Goal: Information Seeking & Learning: Learn about a topic

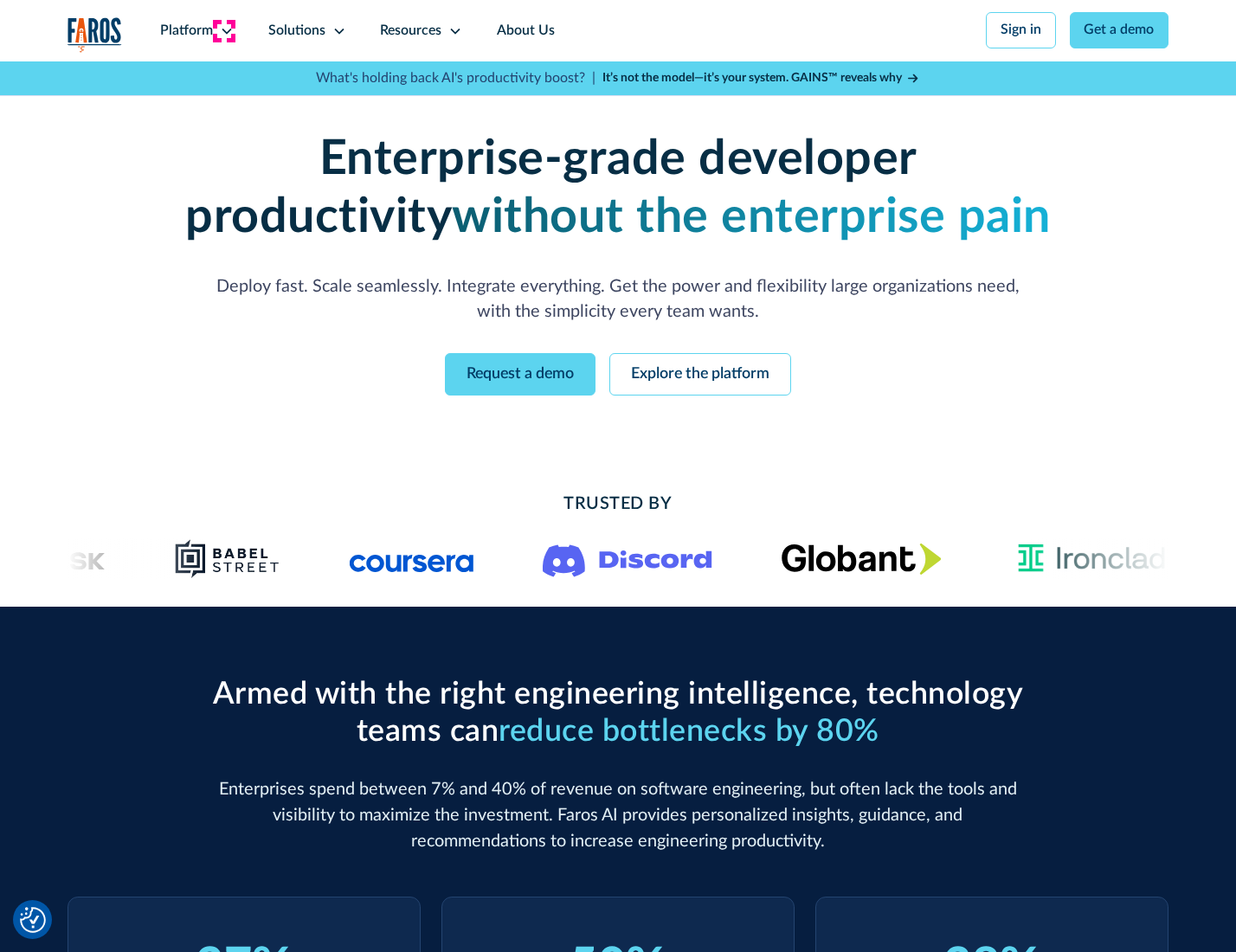
click at [224, 31] on icon at bounding box center [226, 31] width 14 height 14
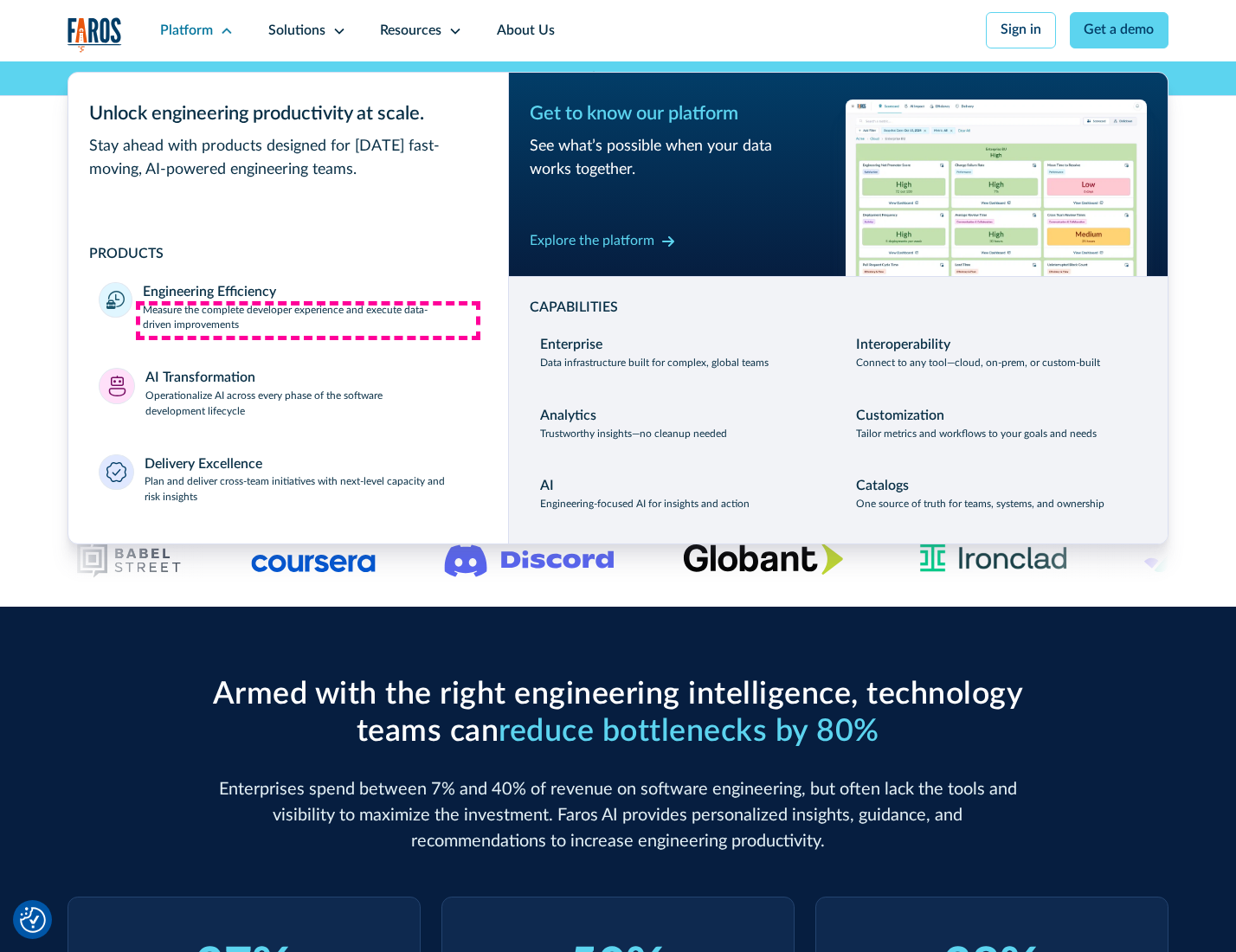
click at [308, 321] on p "Measure the complete developer experience and execute data-driven improvements" at bounding box center [310, 318] width 334 height 31
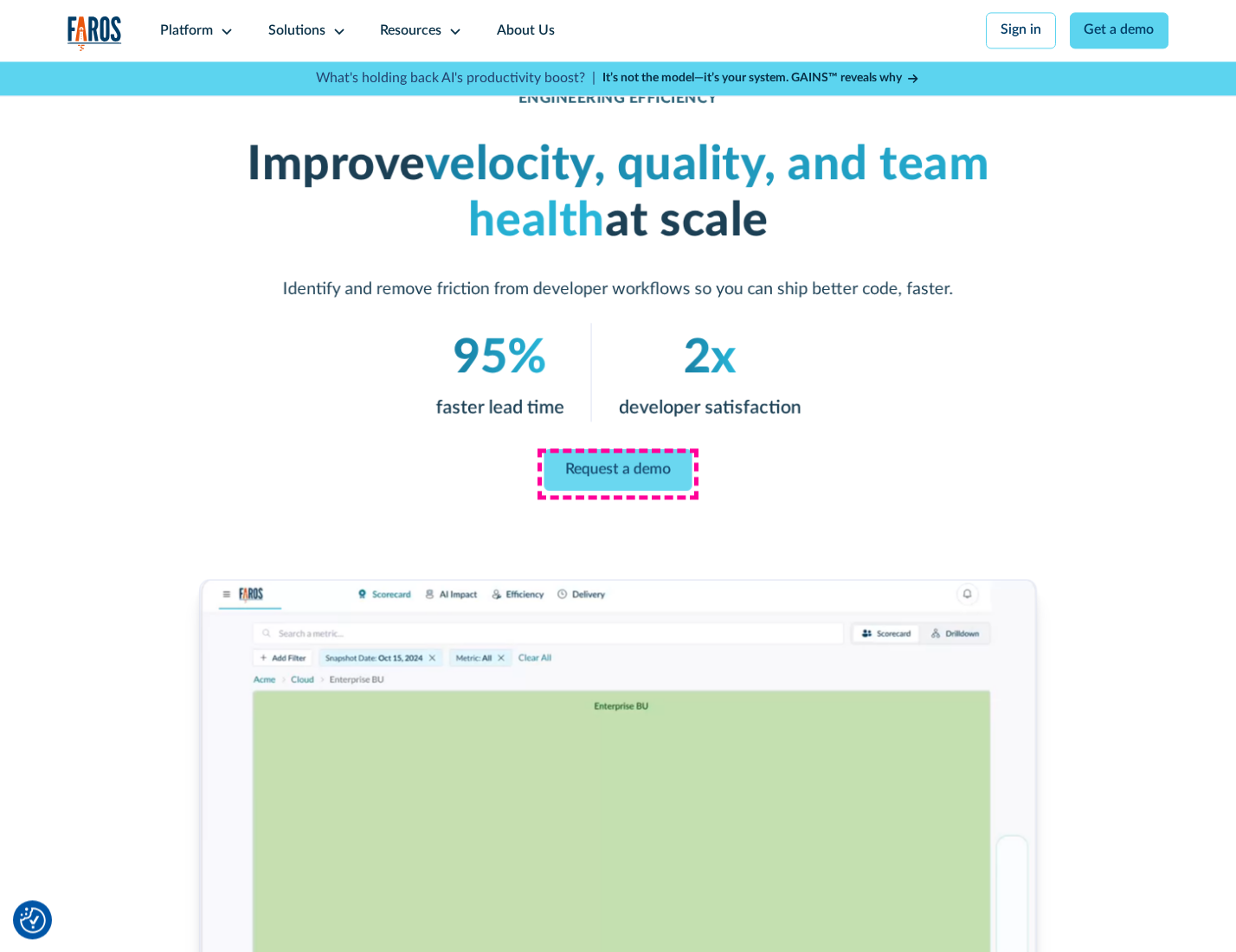
click at [617, 471] on link "Request a demo" at bounding box center [619, 470] width 148 height 42
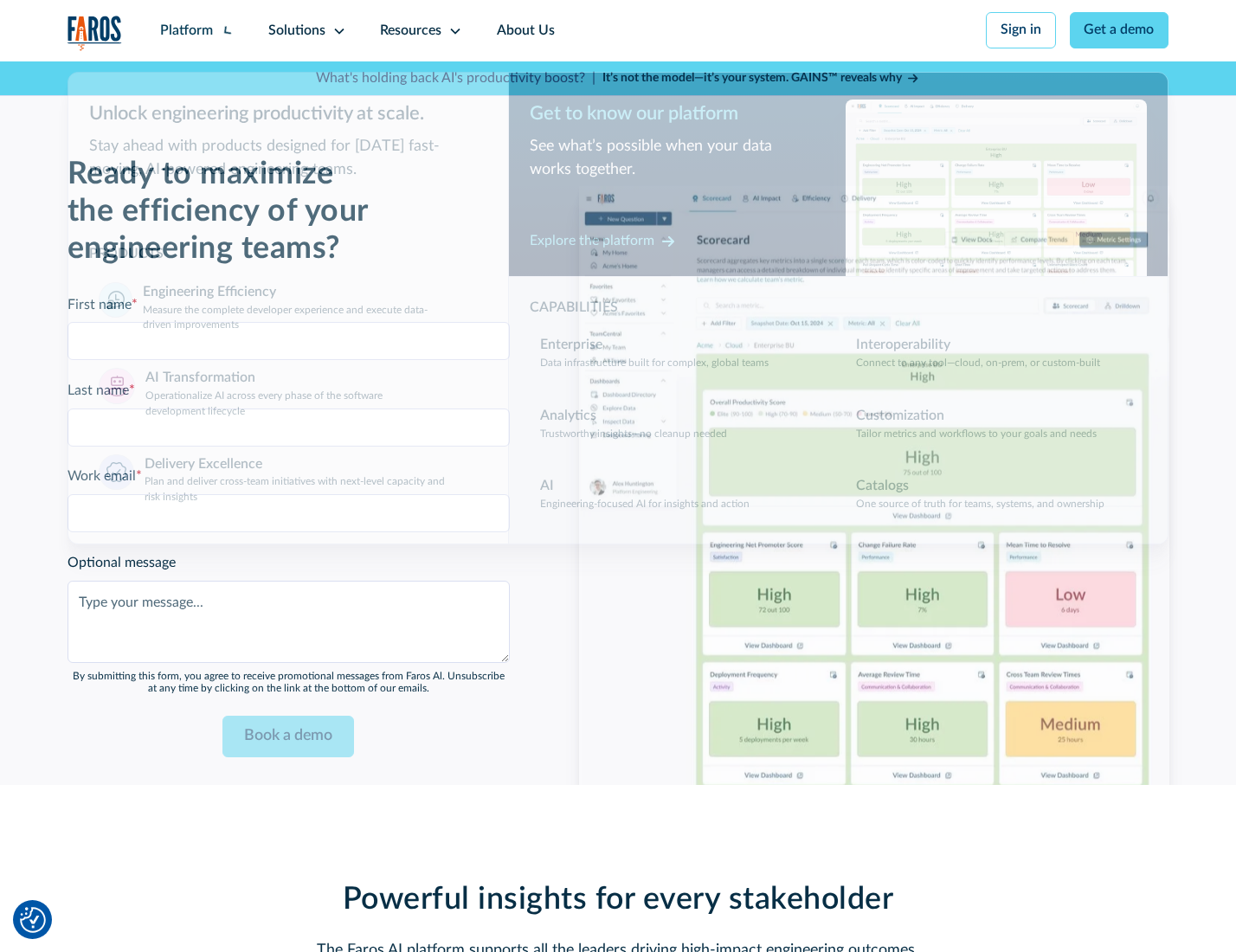
scroll to position [3767, 0]
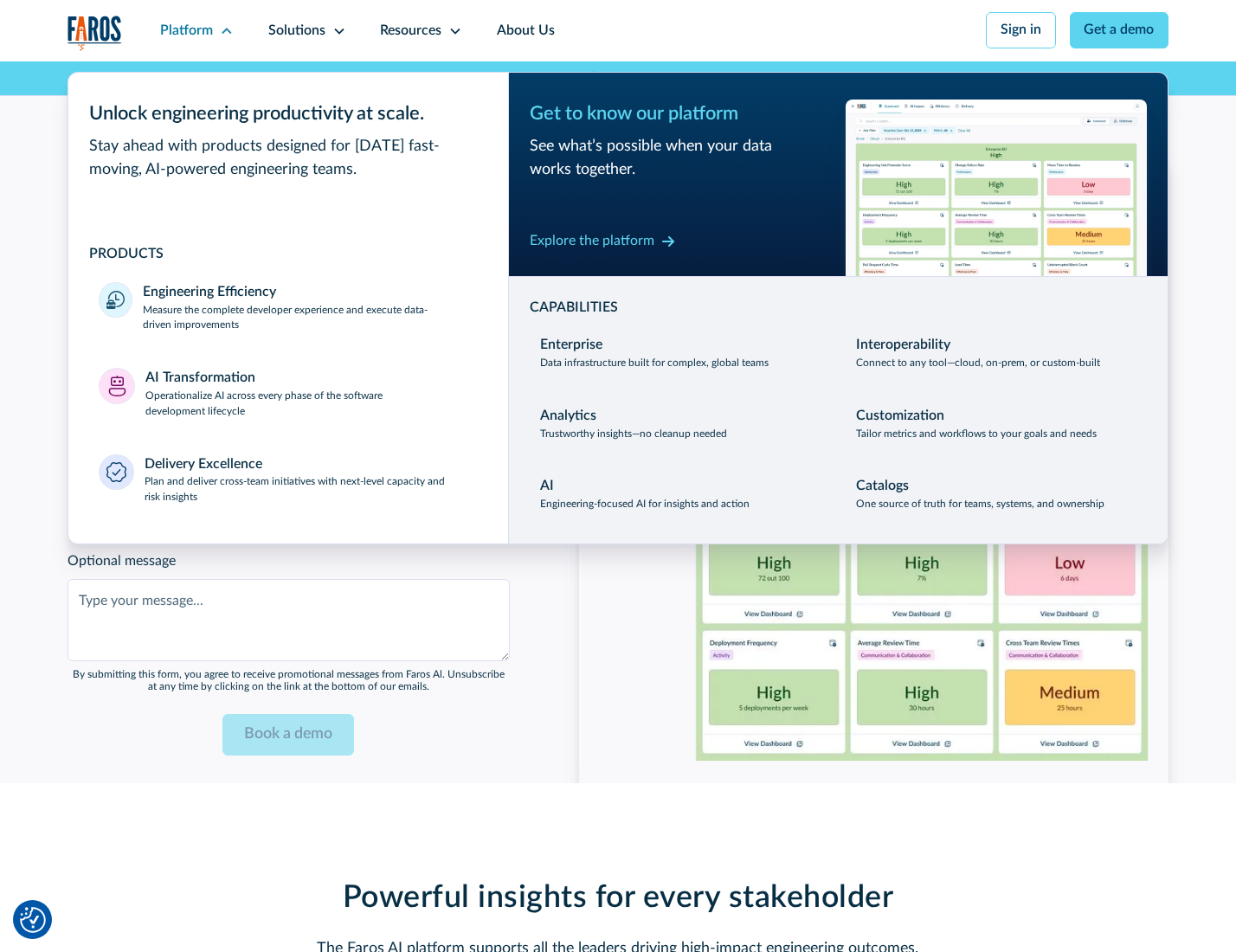
click at [309, 397] on p "Operationalize AI across every phase of the software development lifecycle" at bounding box center [312, 404] width 332 height 31
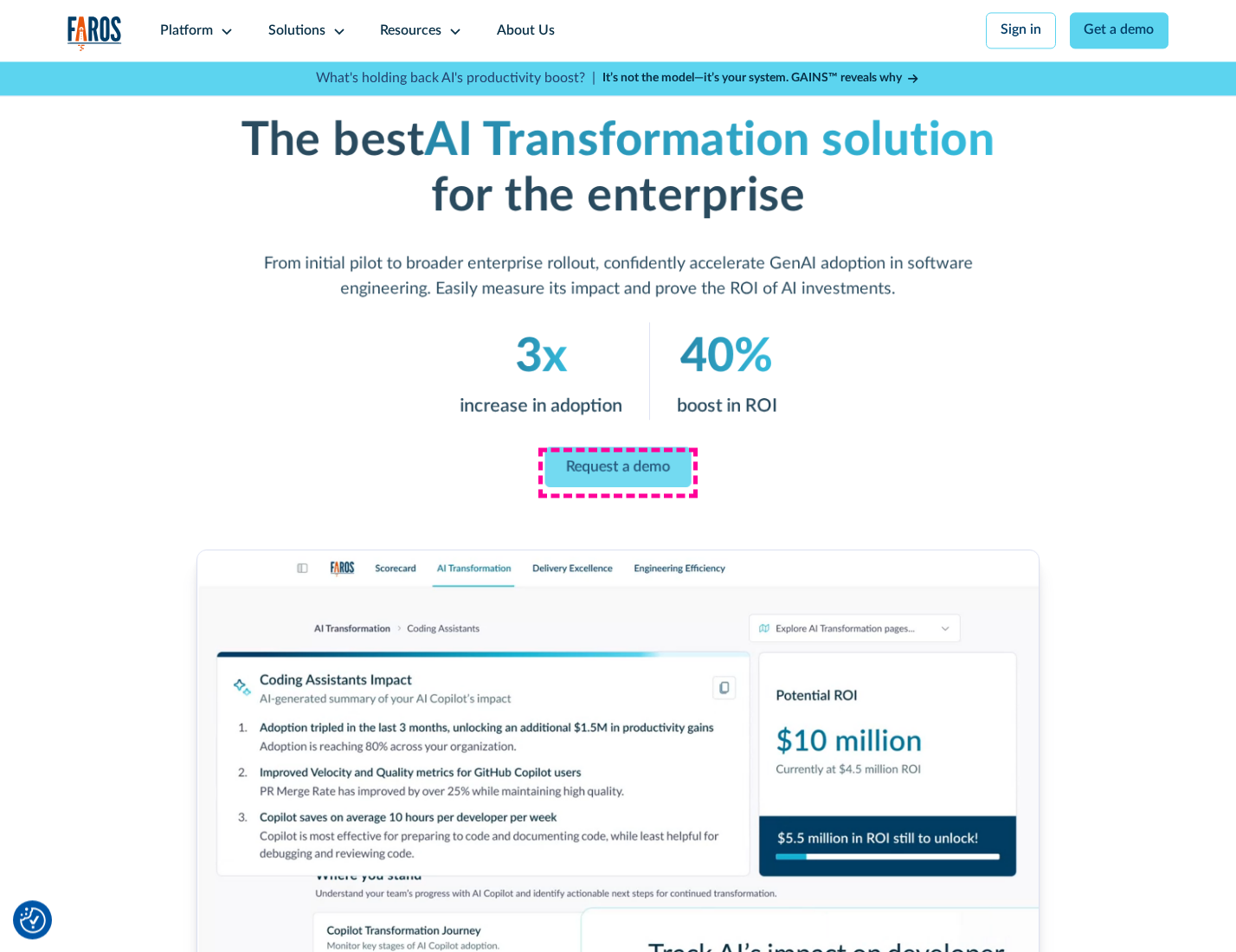
click at [617, 470] on link "Request a demo" at bounding box center [619, 466] width 146 height 41
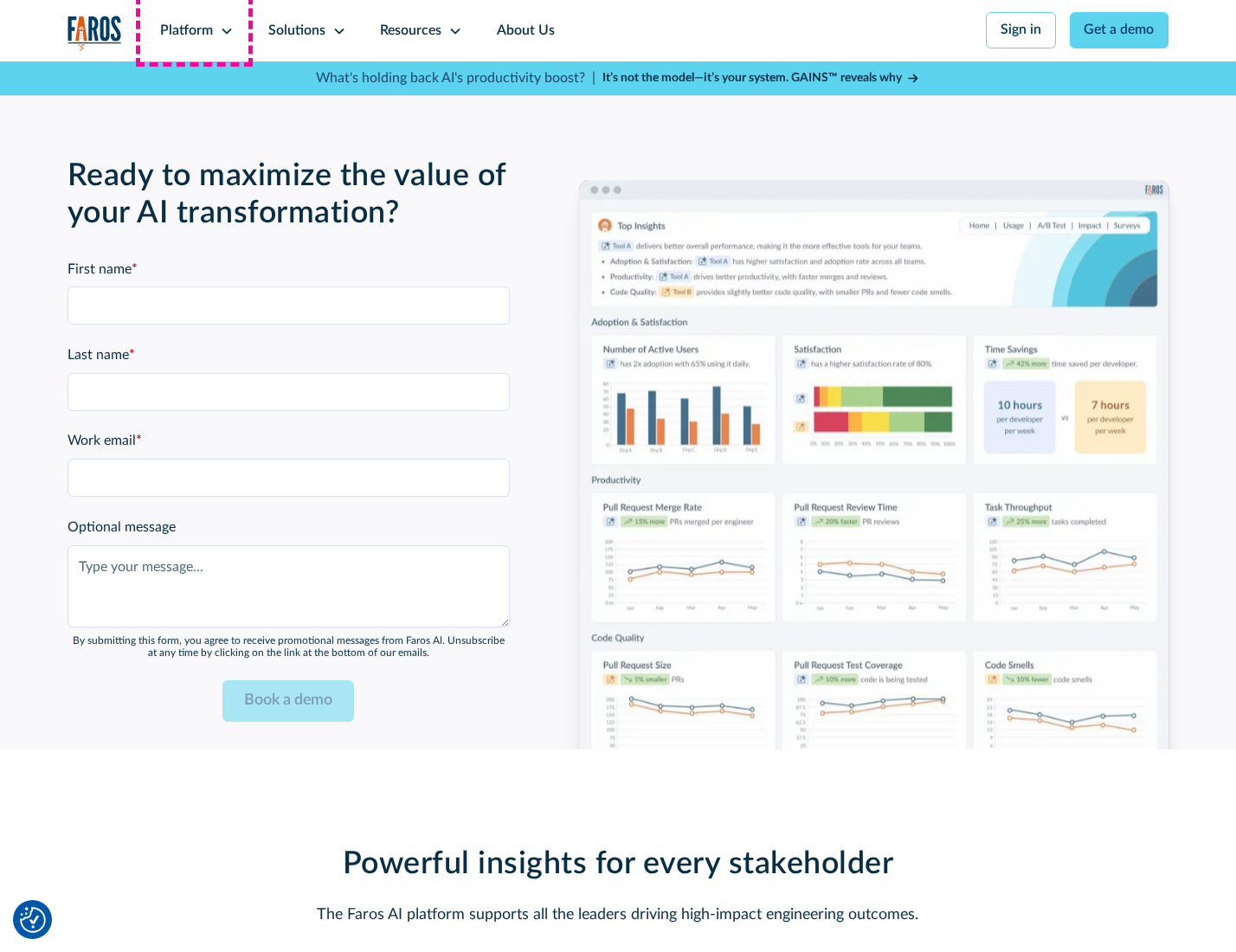
scroll to position [4185, 0]
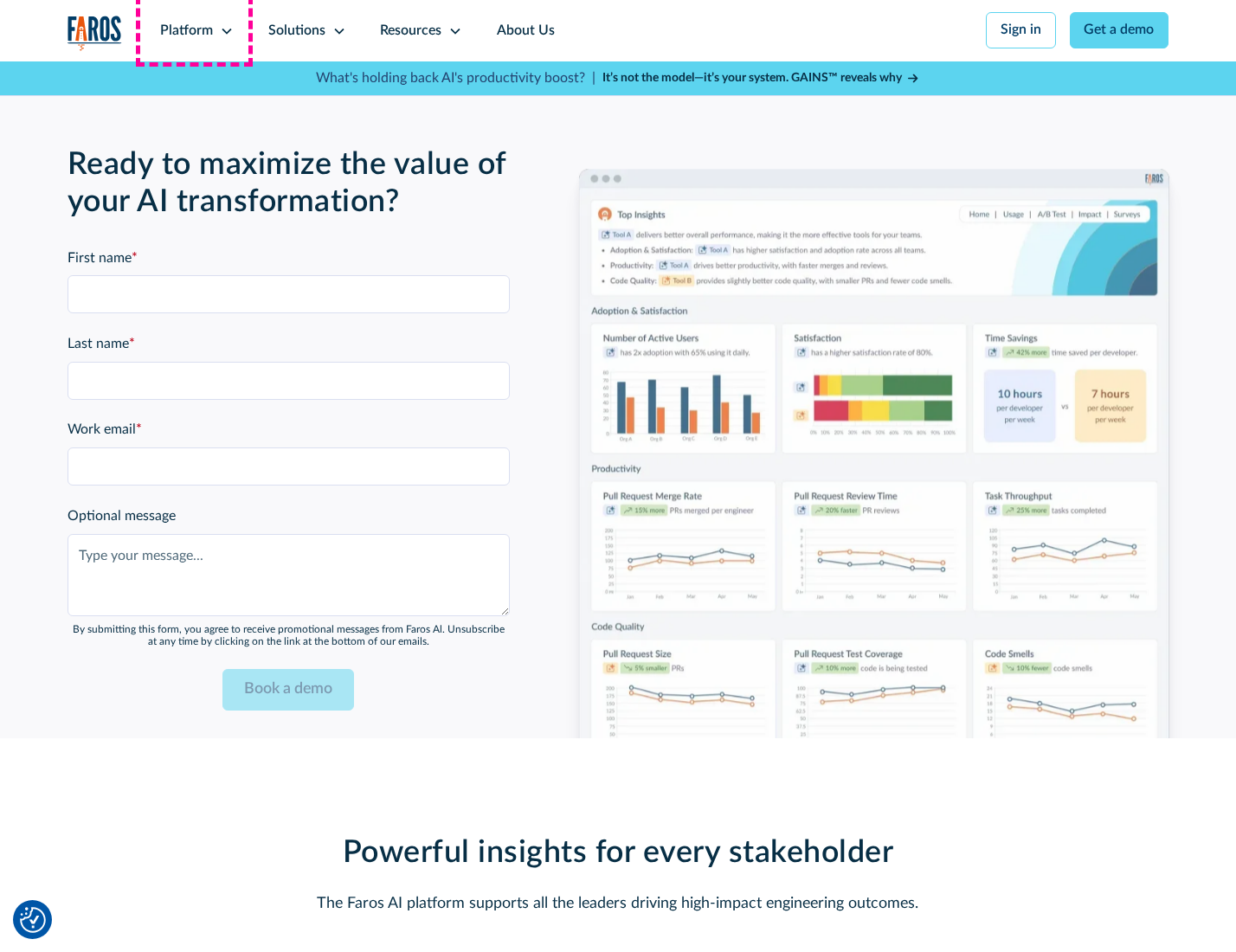
click at [194, 31] on div "Platform" at bounding box center [186, 31] width 52 height 21
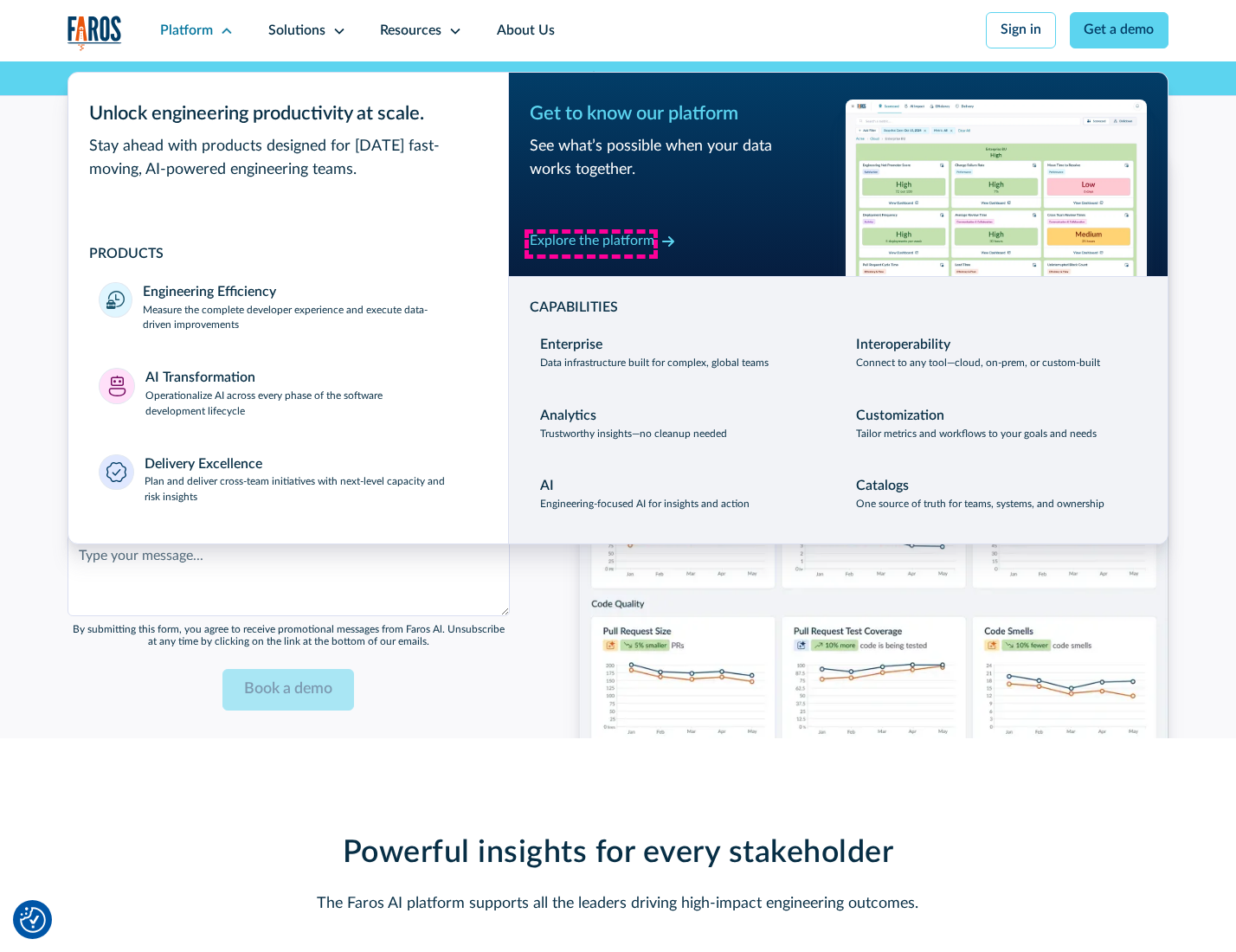
click at [591, 243] on div "Explore the platform" at bounding box center [592, 241] width 125 height 21
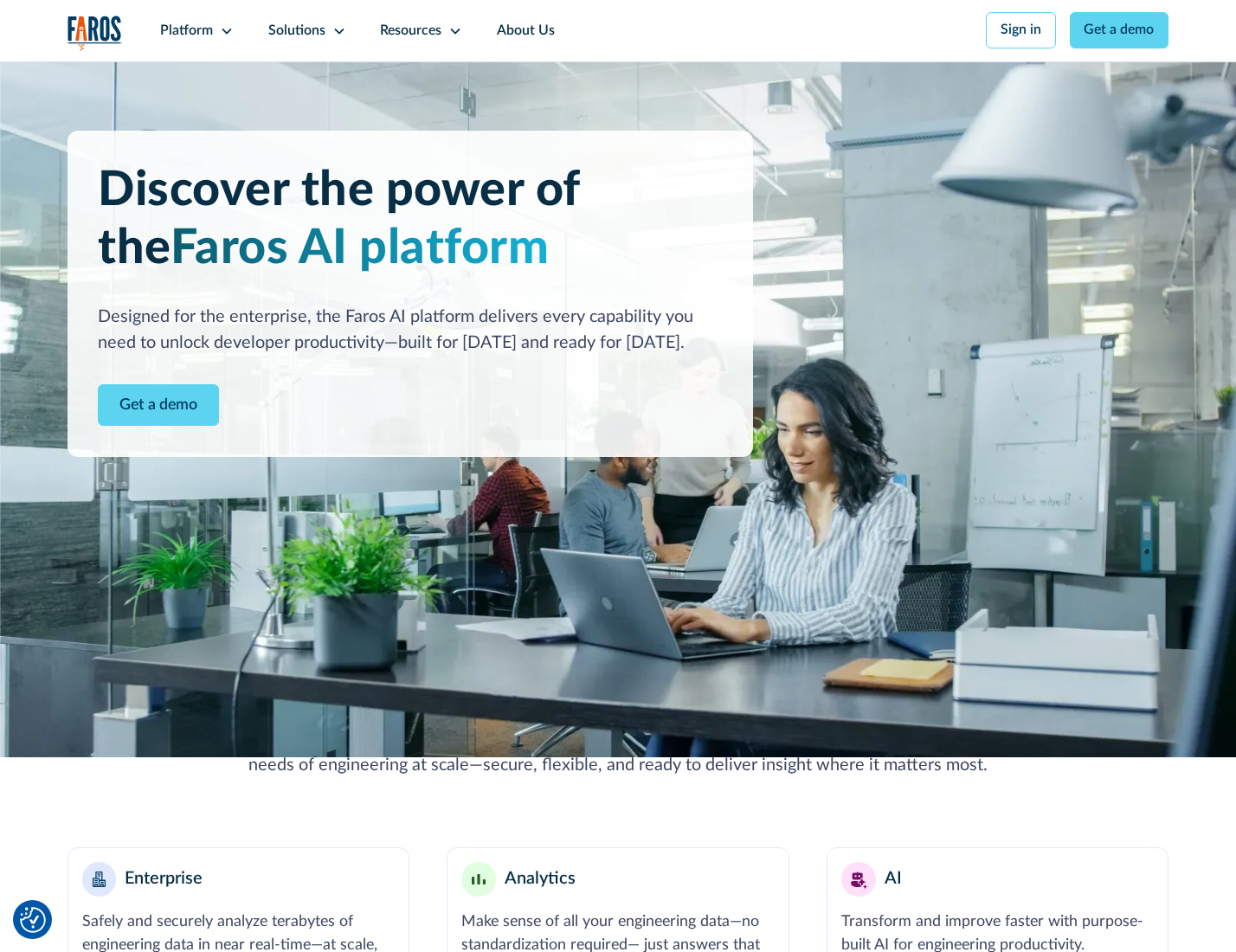
click at [156, 406] on link "Get a demo" at bounding box center [158, 405] width 121 height 42
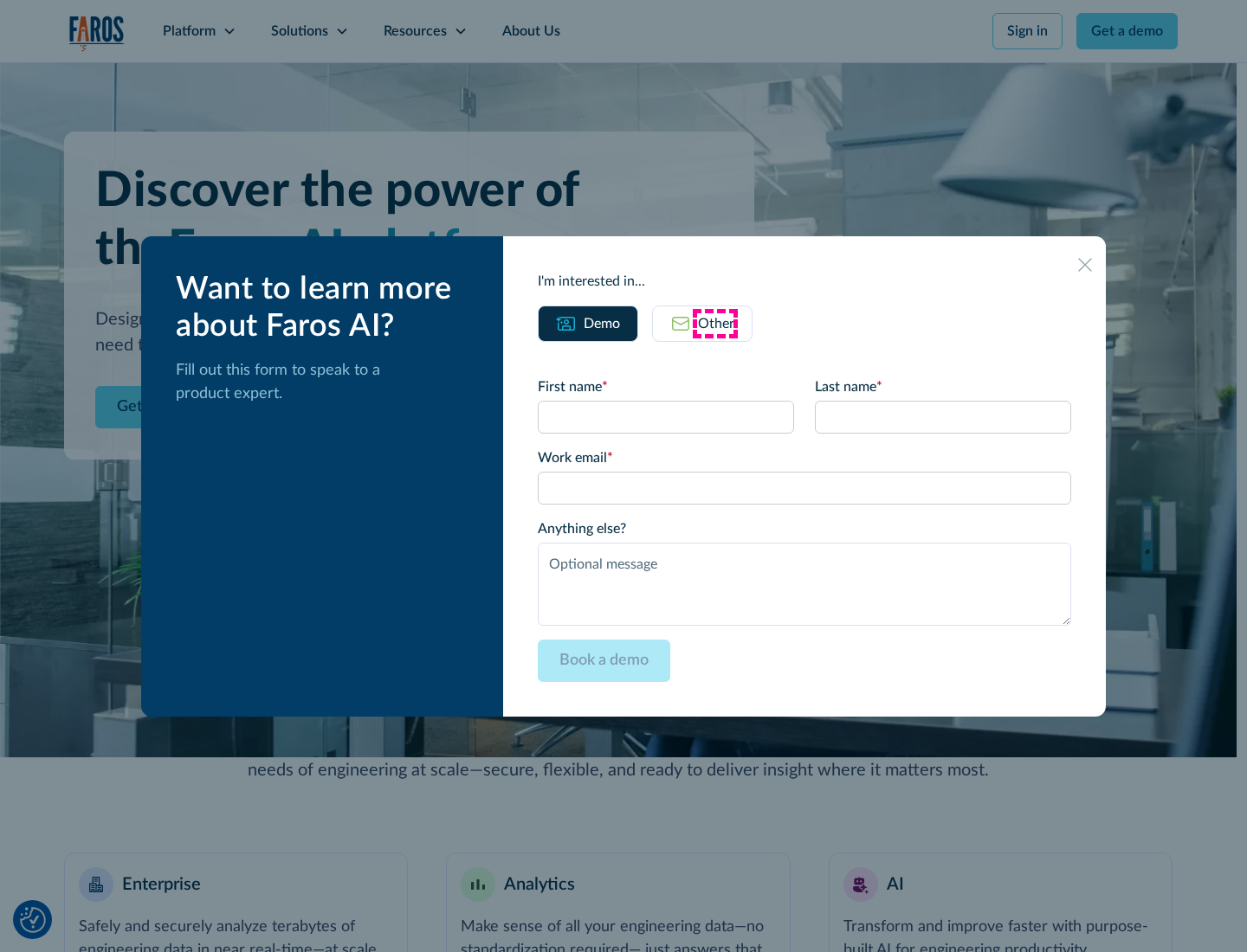
click at [715, 322] on div "Other" at bounding box center [716, 323] width 36 height 21
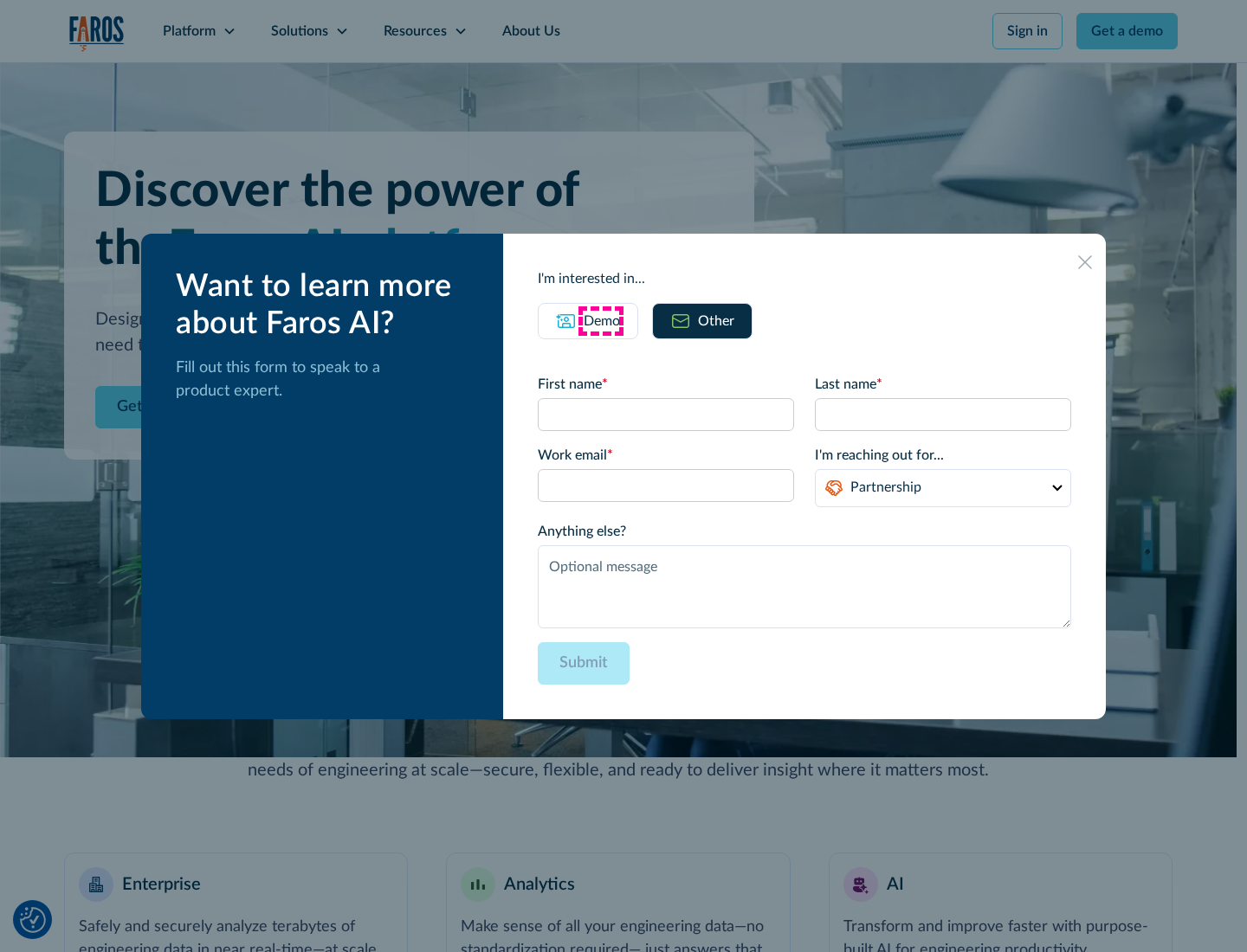
click at [600, 321] on div "Demo" at bounding box center [602, 321] width 36 height 21
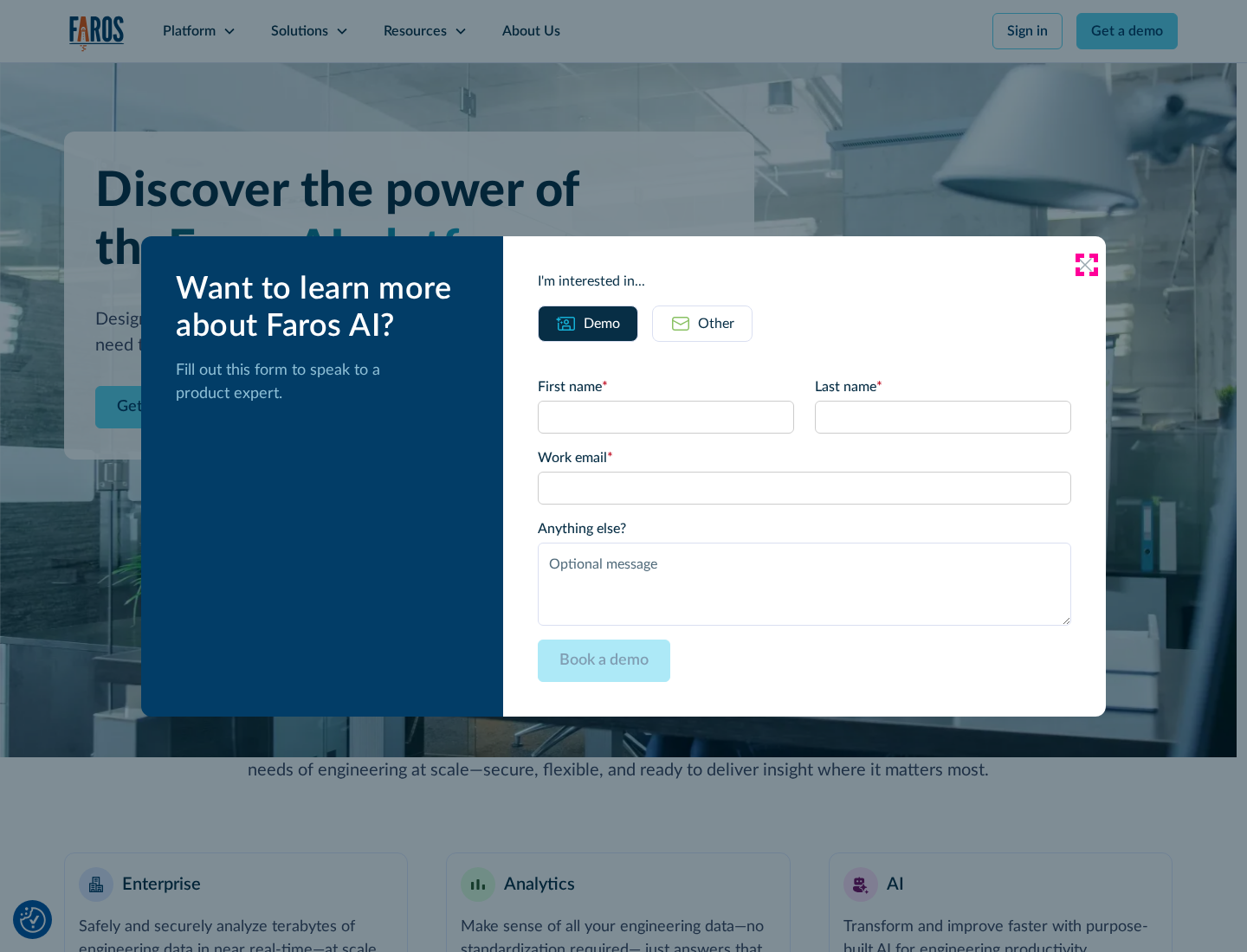
click at [1086, 264] on icon at bounding box center [1084, 265] width 14 height 14
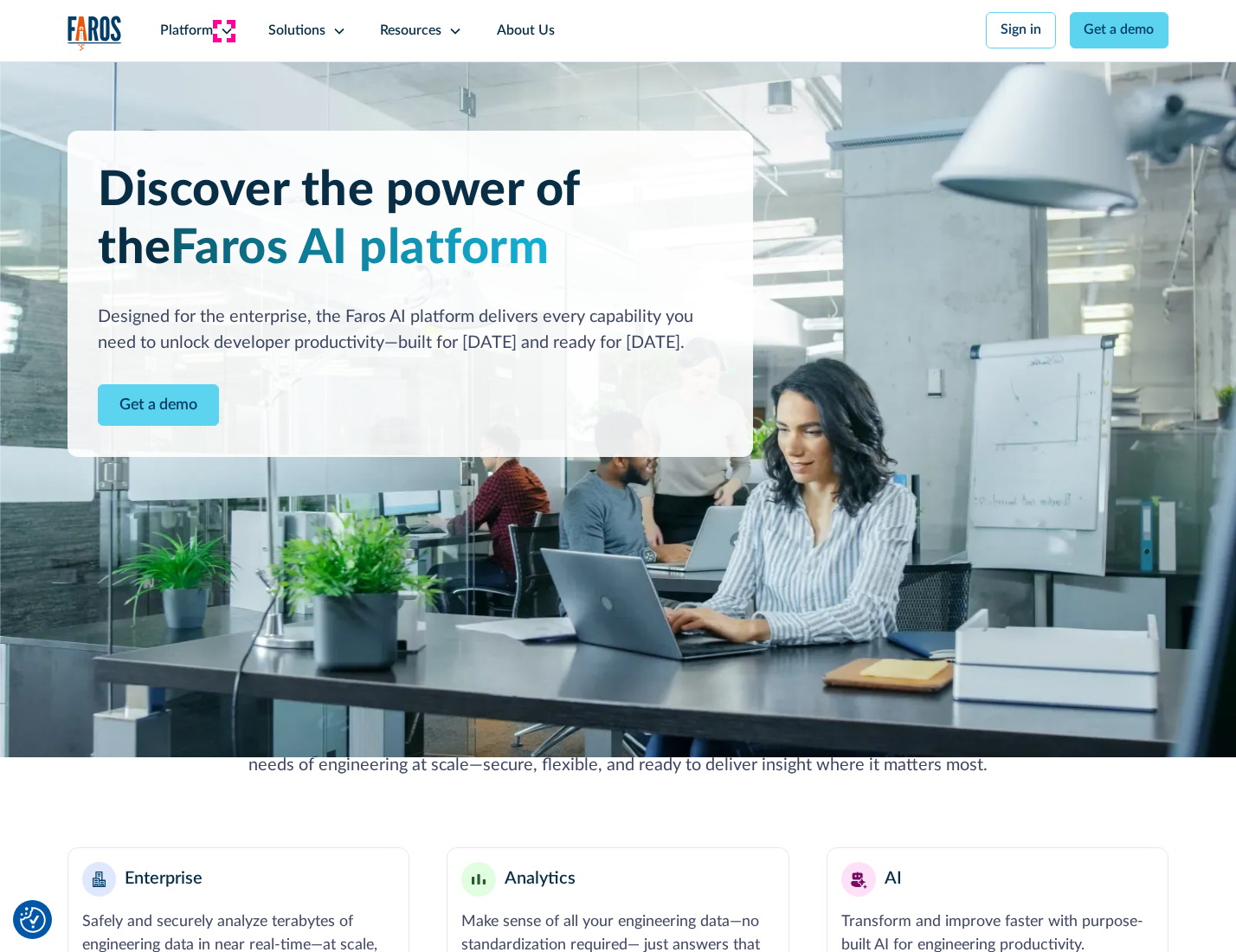
click at [224, 31] on icon at bounding box center [226, 31] width 14 height 14
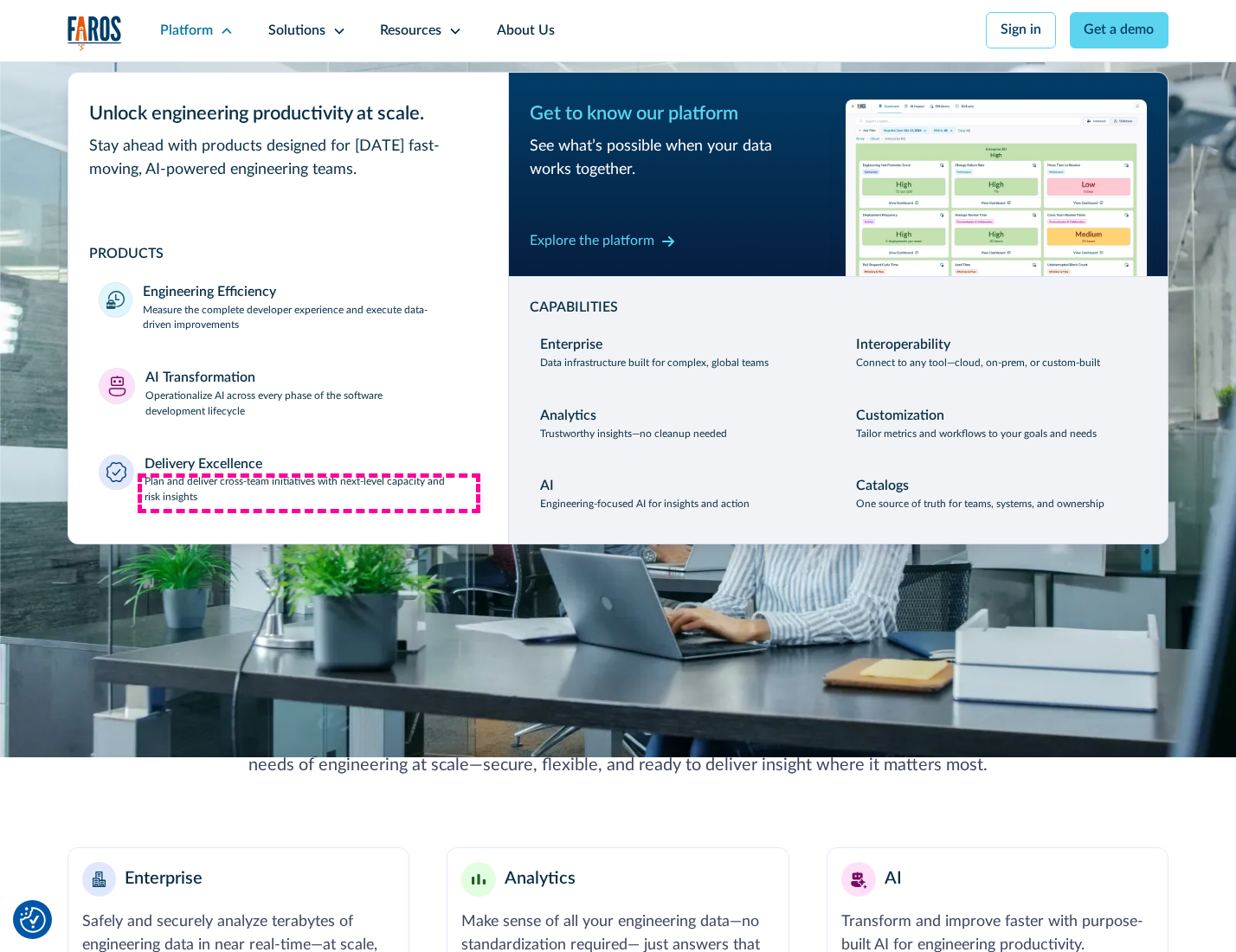
click at [309, 493] on p "Plan and deliver cross-team initiatives with next-level capacity and risk insig…" at bounding box center [311, 490] width 333 height 31
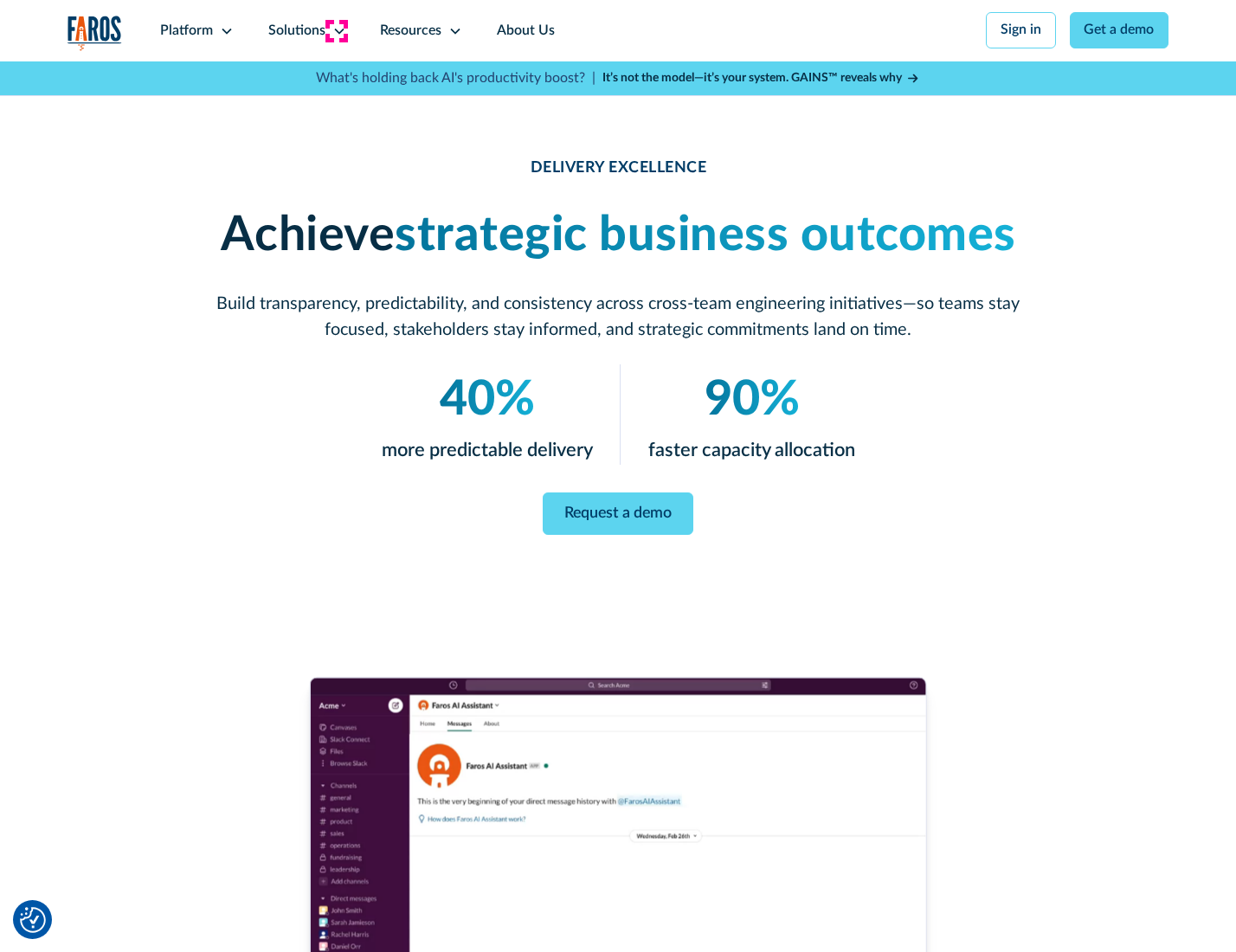
click at [336, 31] on icon at bounding box center [339, 31] width 14 height 14
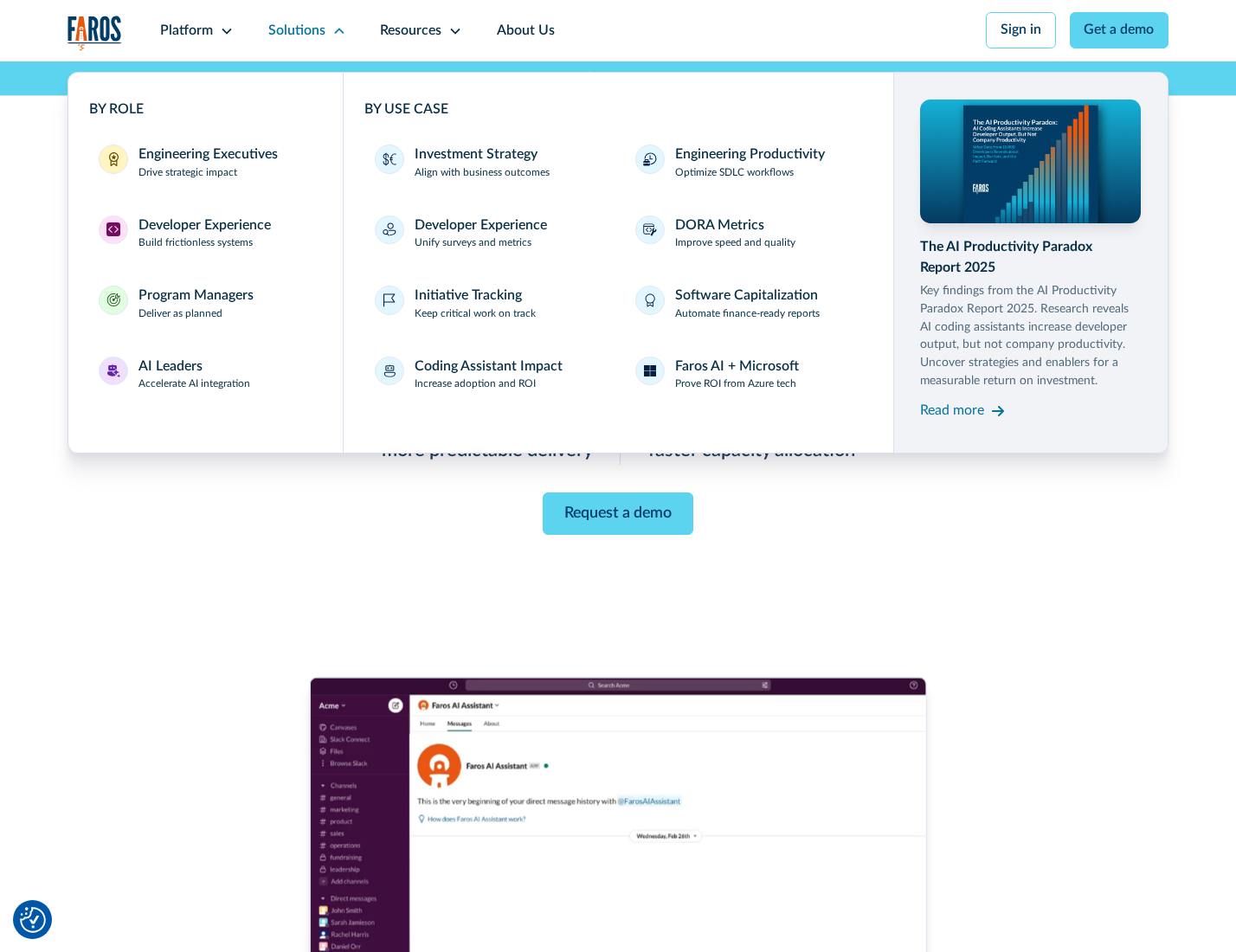
click at [202, 163] on div "Engineering Executives" at bounding box center [208, 154] width 139 height 21
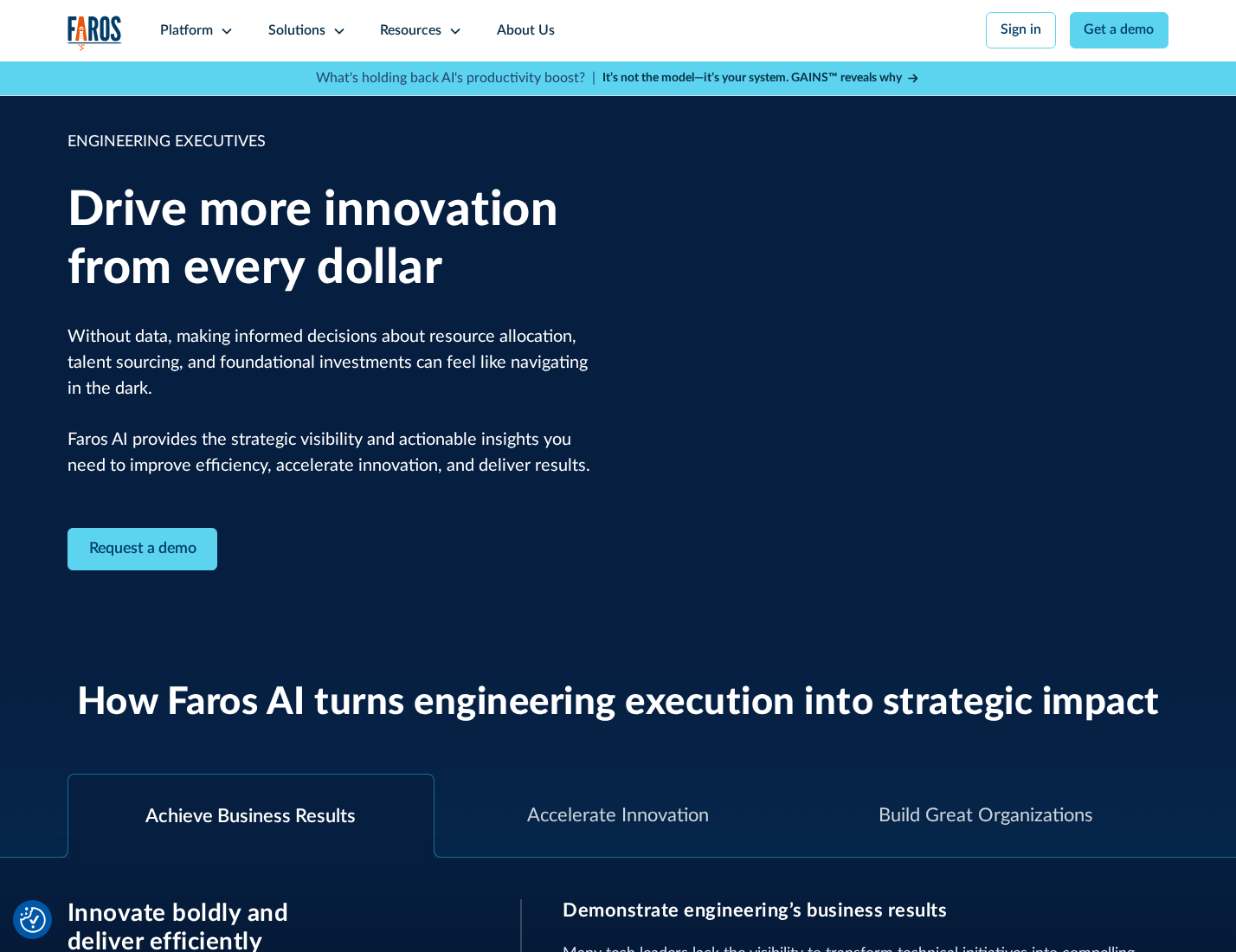
click at [336, 31] on icon at bounding box center [339, 31] width 14 height 14
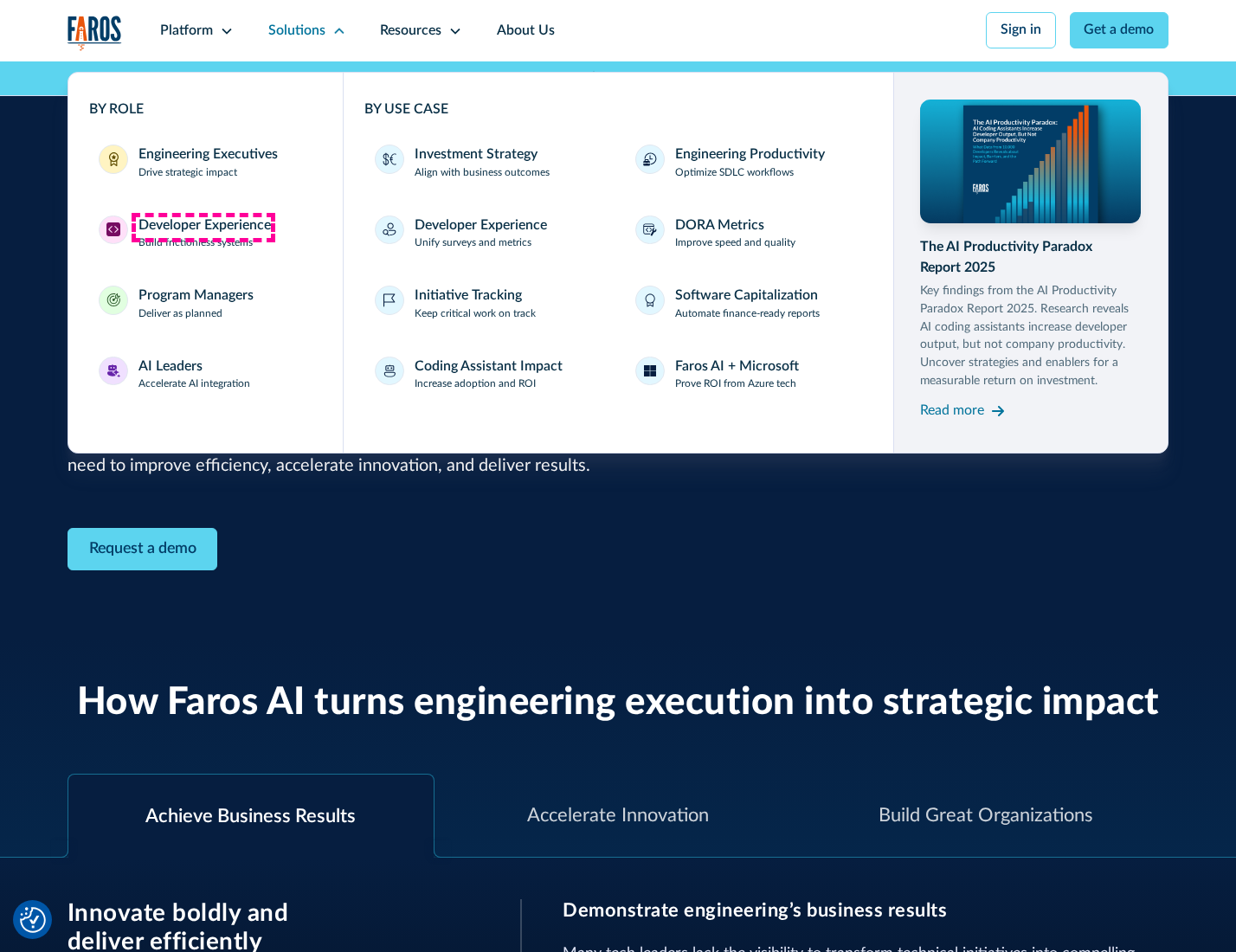
click at [202, 227] on div "Developer Experience" at bounding box center [204, 226] width 133 height 21
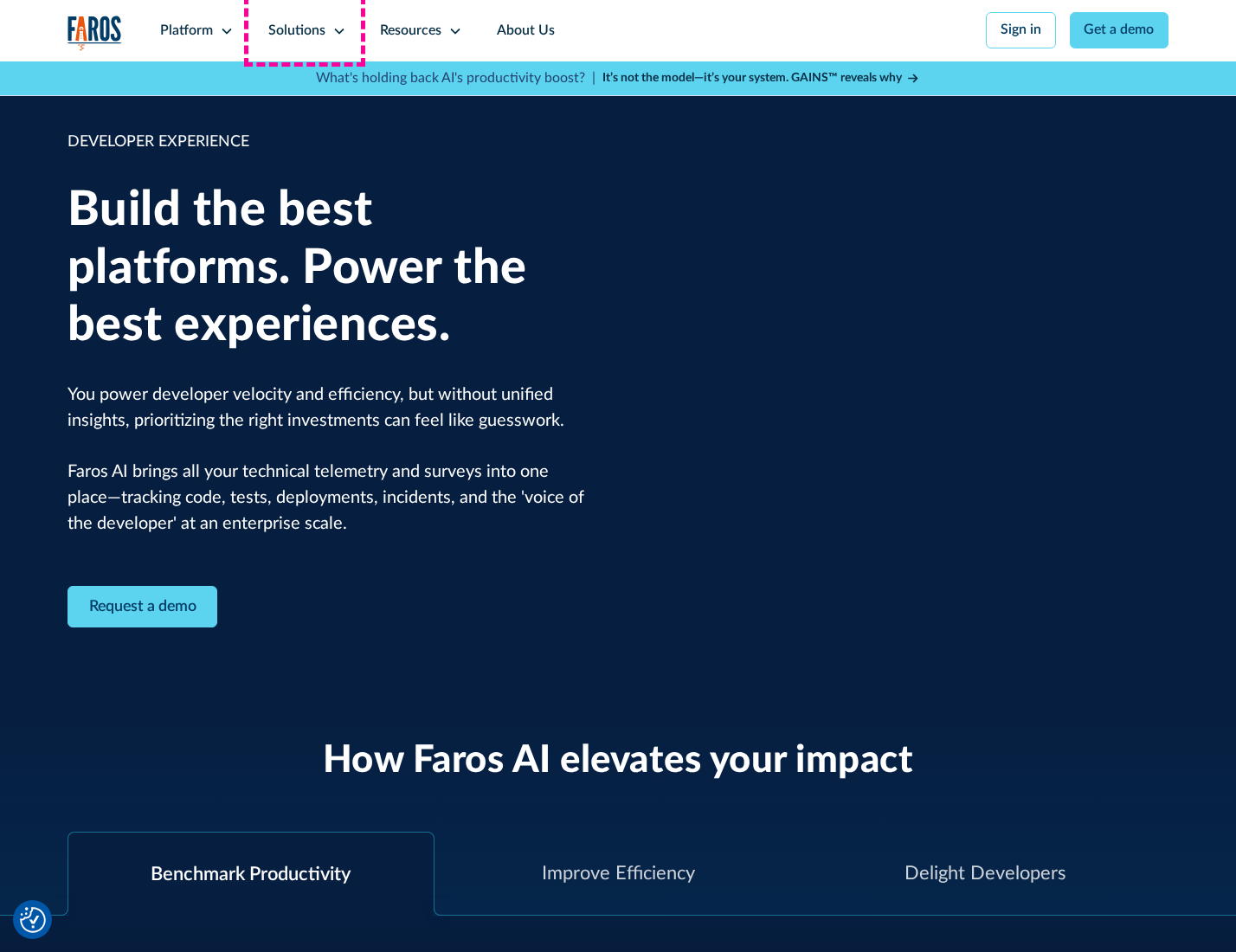
click at [304, 31] on div "Solutions" at bounding box center [296, 31] width 57 height 21
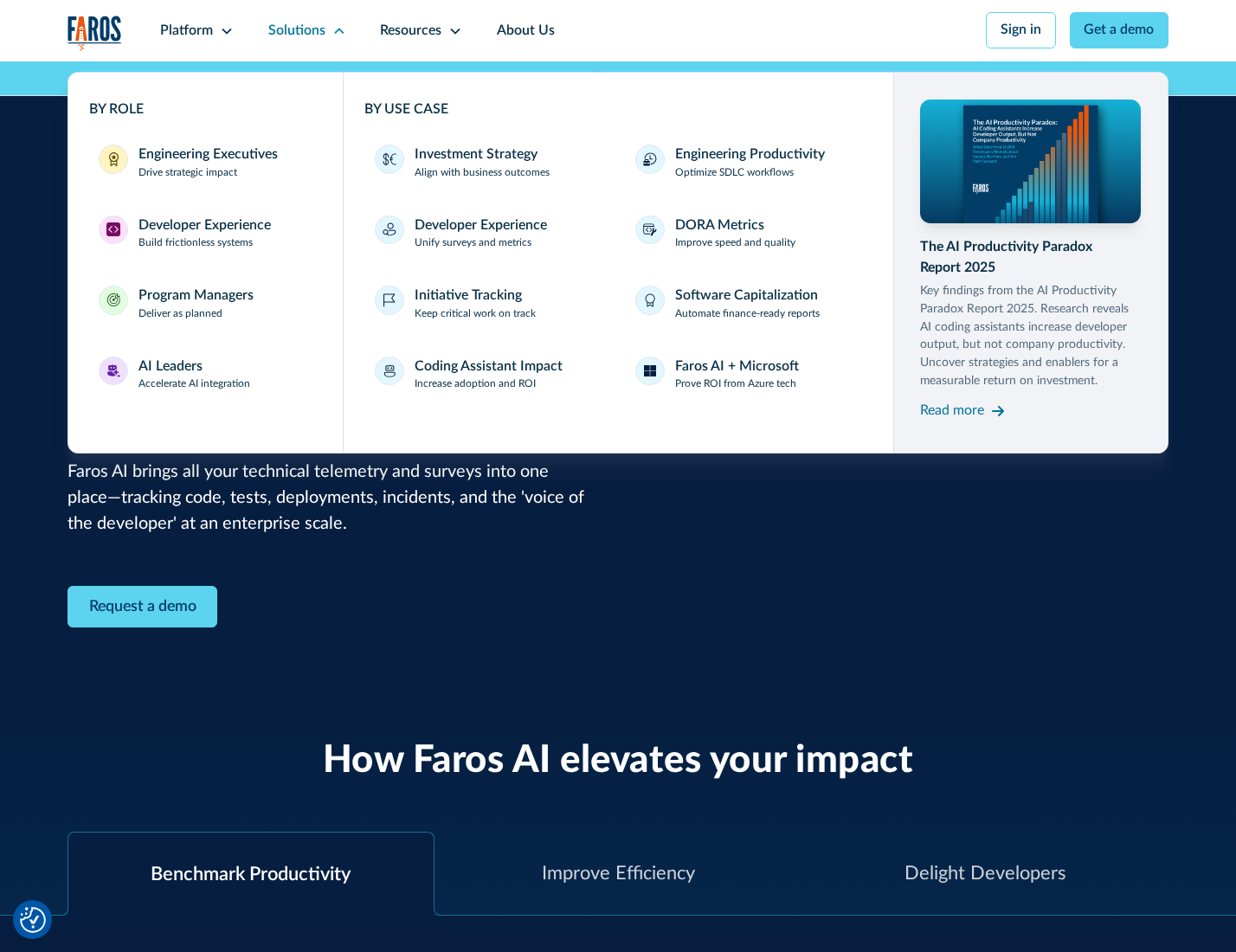
click at [193, 305] on div "Program Managers" at bounding box center [195, 295] width 115 height 21
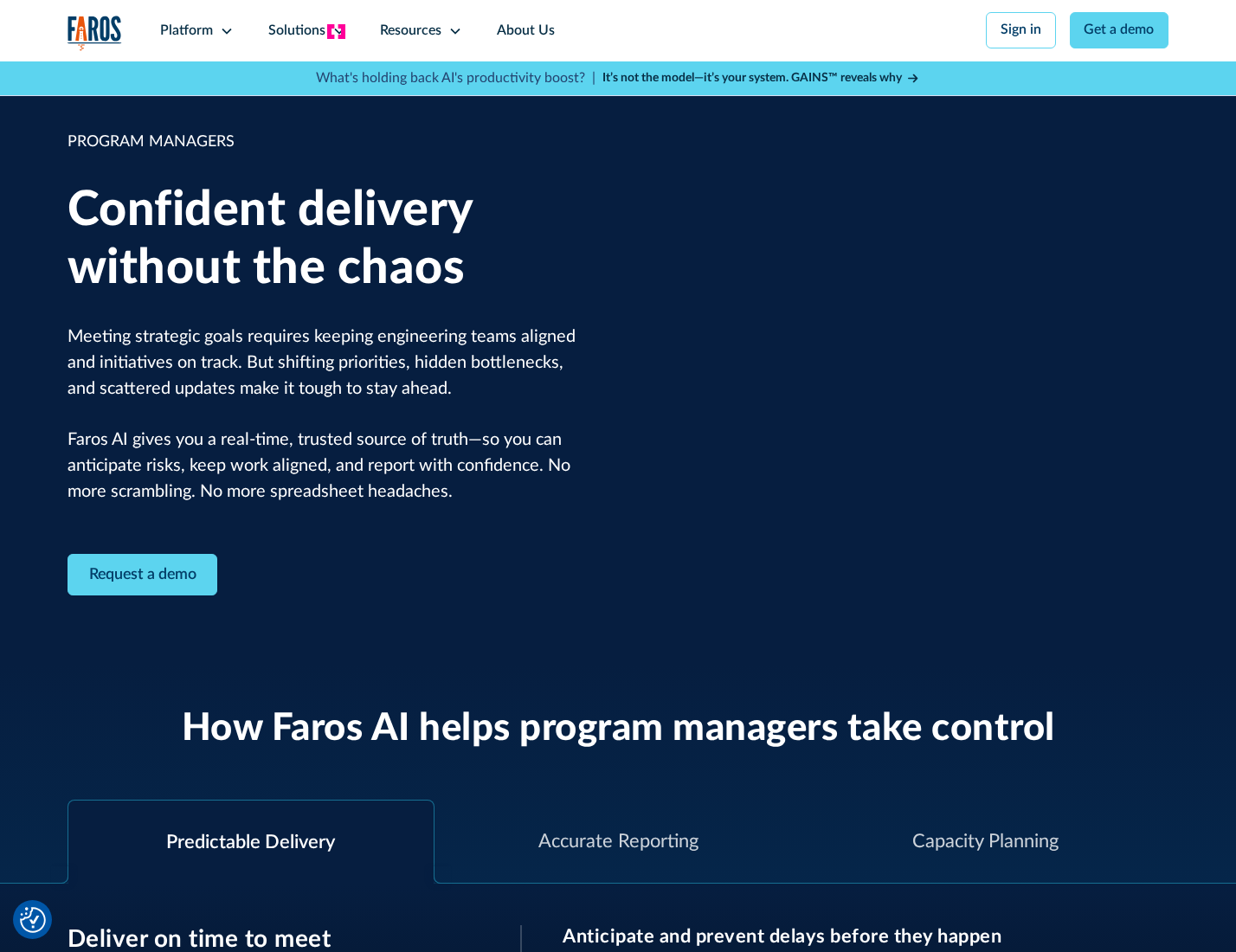
click at [336, 31] on icon at bounding box center [339, 31] width 14 height 14
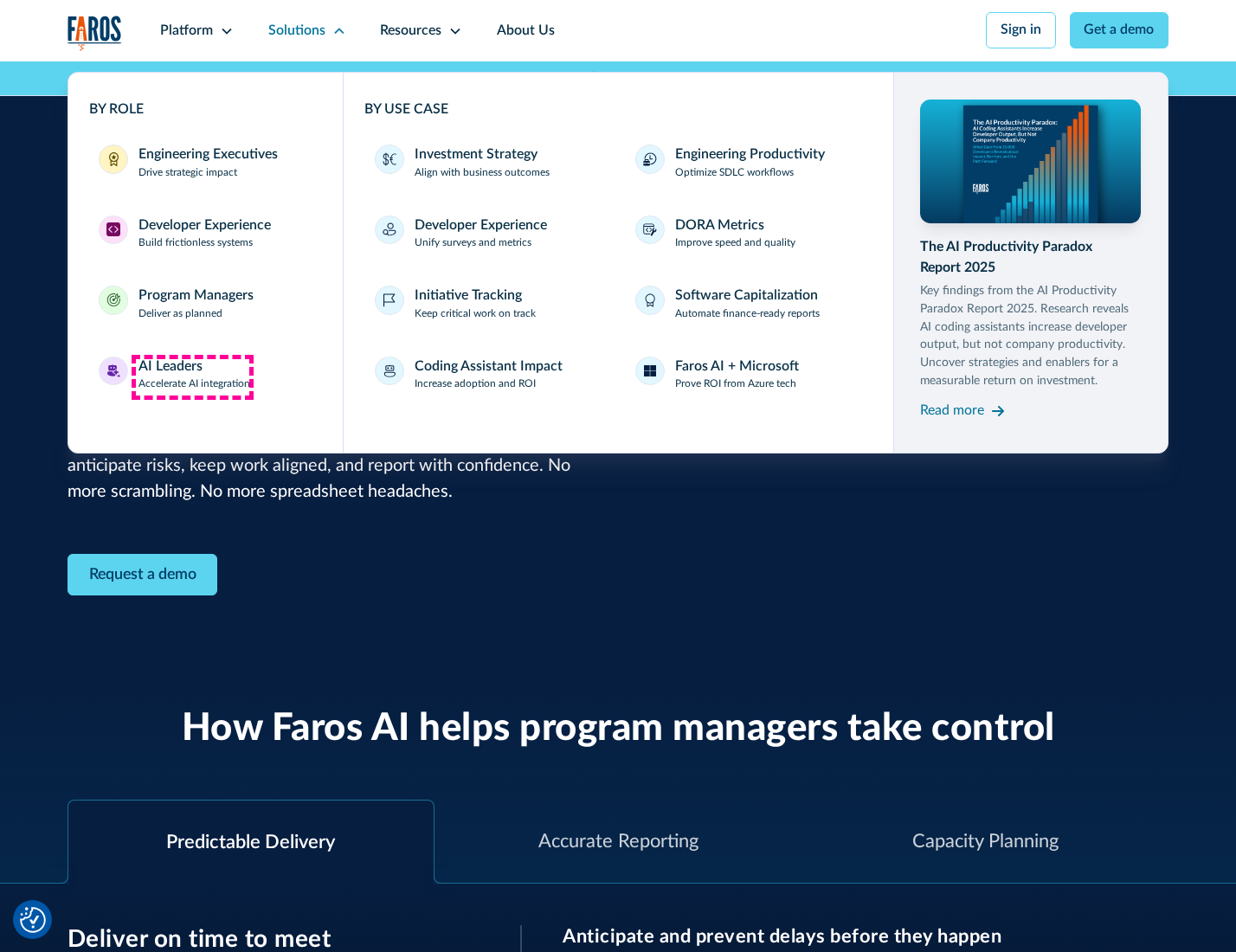
click at [192, 377] on div "AI Leaders" at bounding box center [170, 367] width 64 height 21
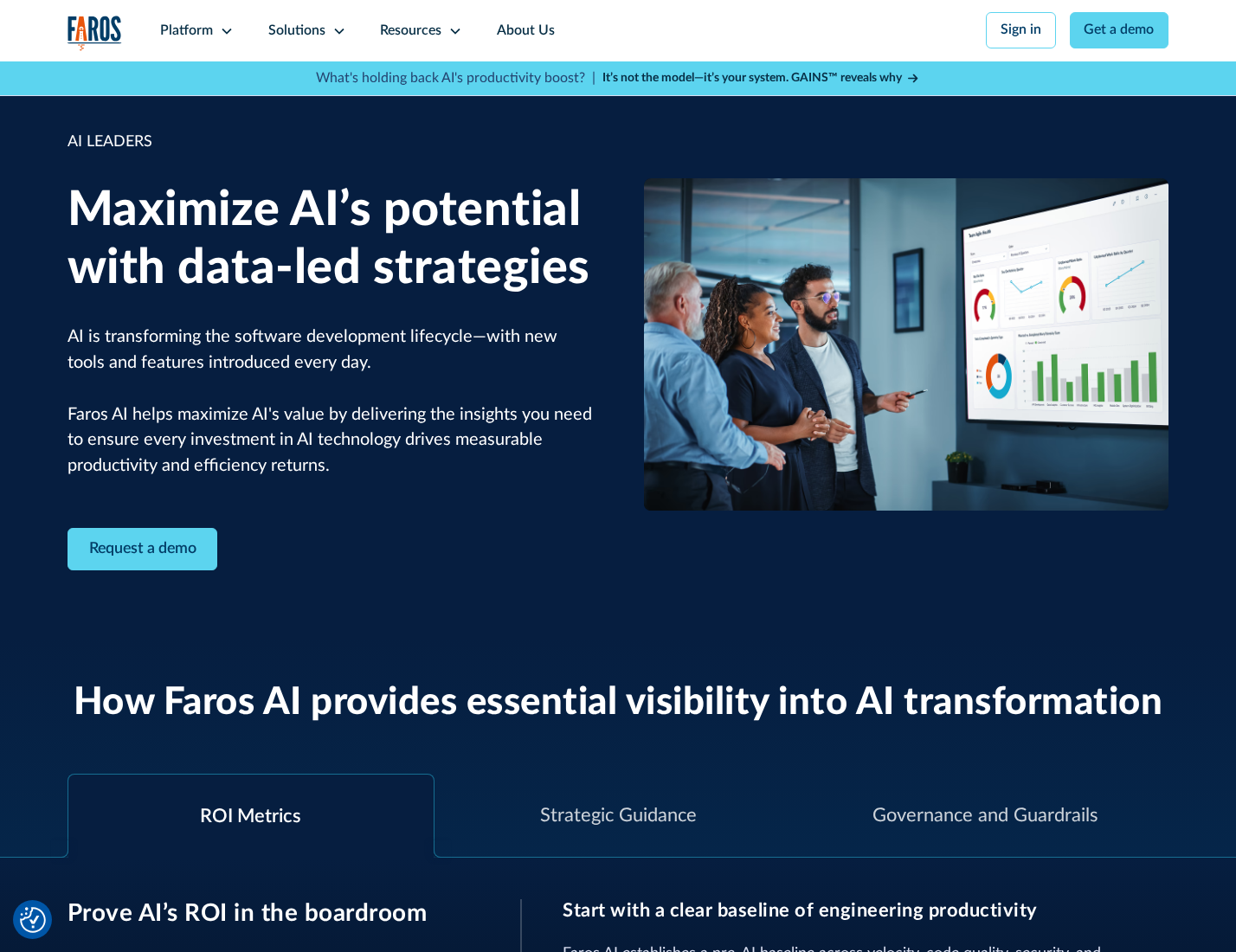
click at [336, 31] on icon at bounding box center [339, 31] width 14 height 14
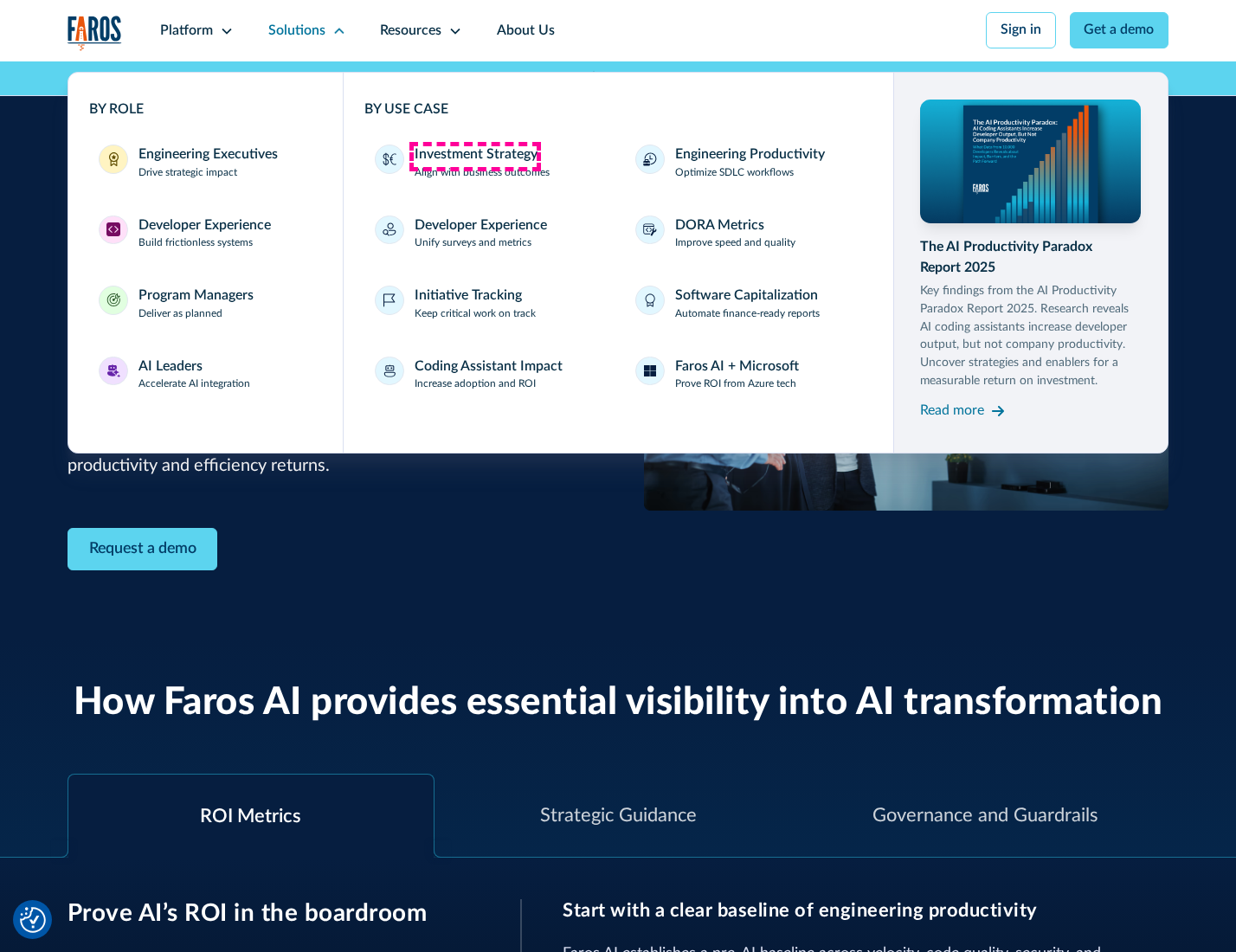
click at [474, 155] on div "Investment Strategy" at bounding box center [476, 154] width 123 height 21
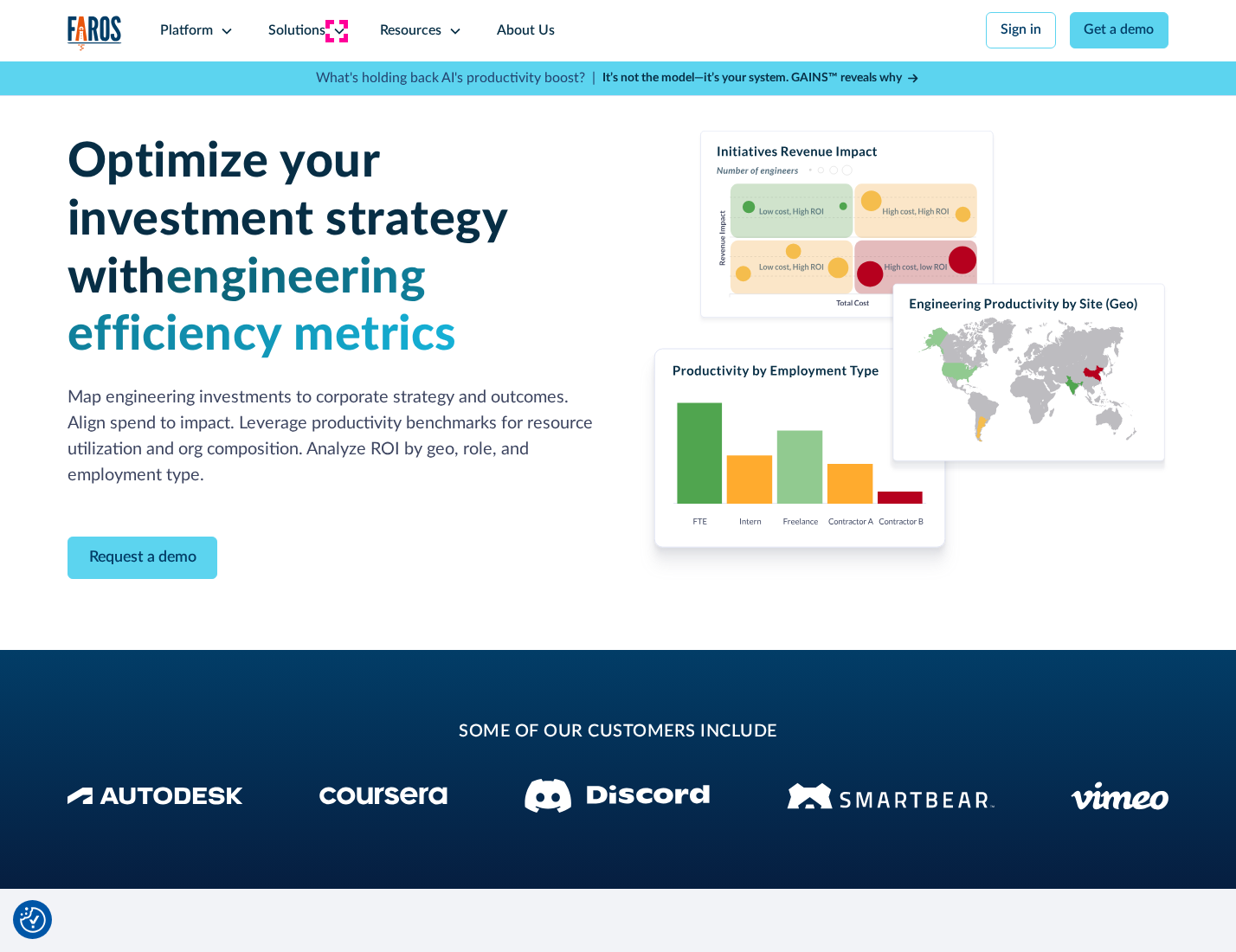
click at [336, 31] on icon at bounding box center [339, 31] width 14 height 14
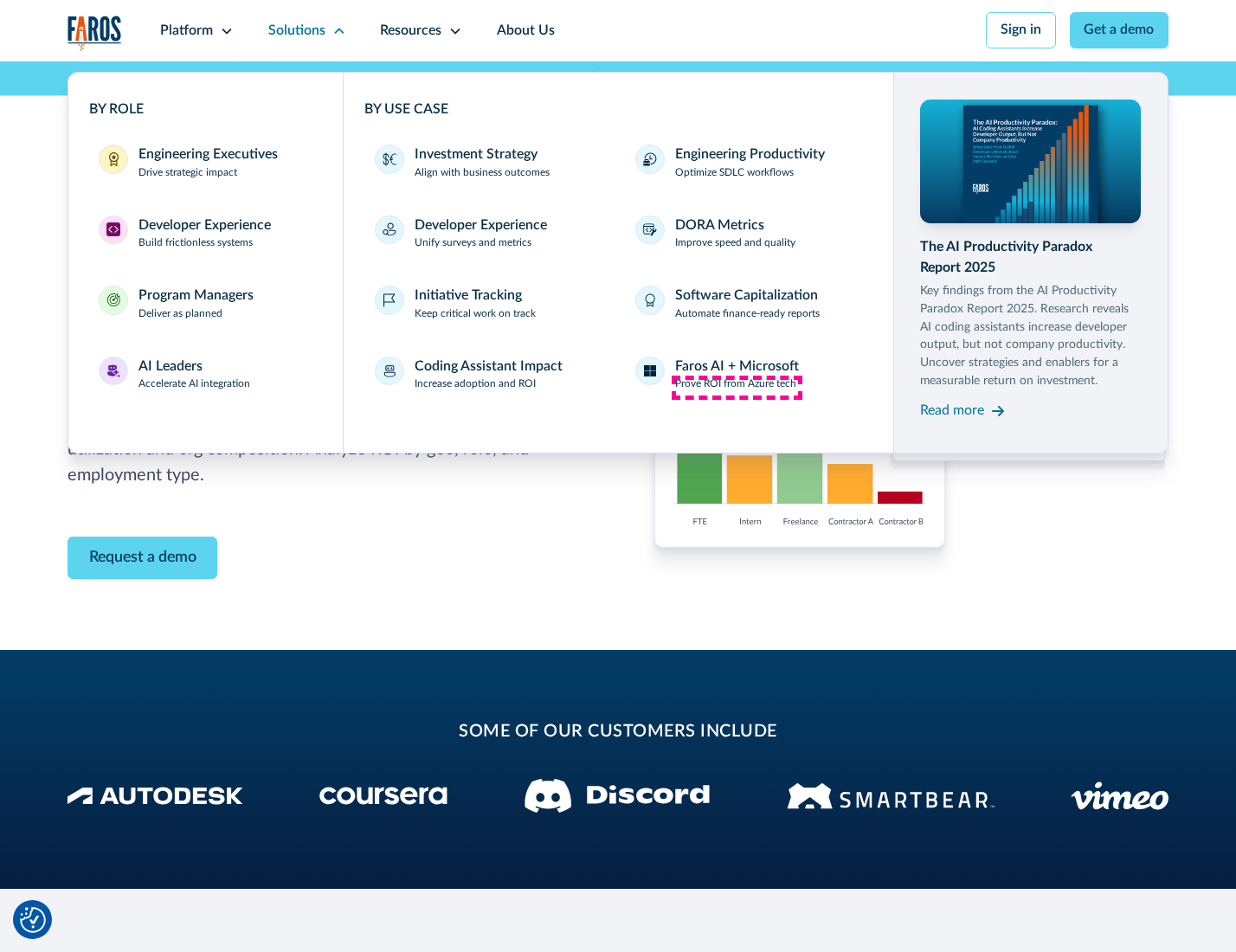
click at [736, 387] on p "Prove ROI from Azure tech" at bounding box center [735, 384] width 121 height 15
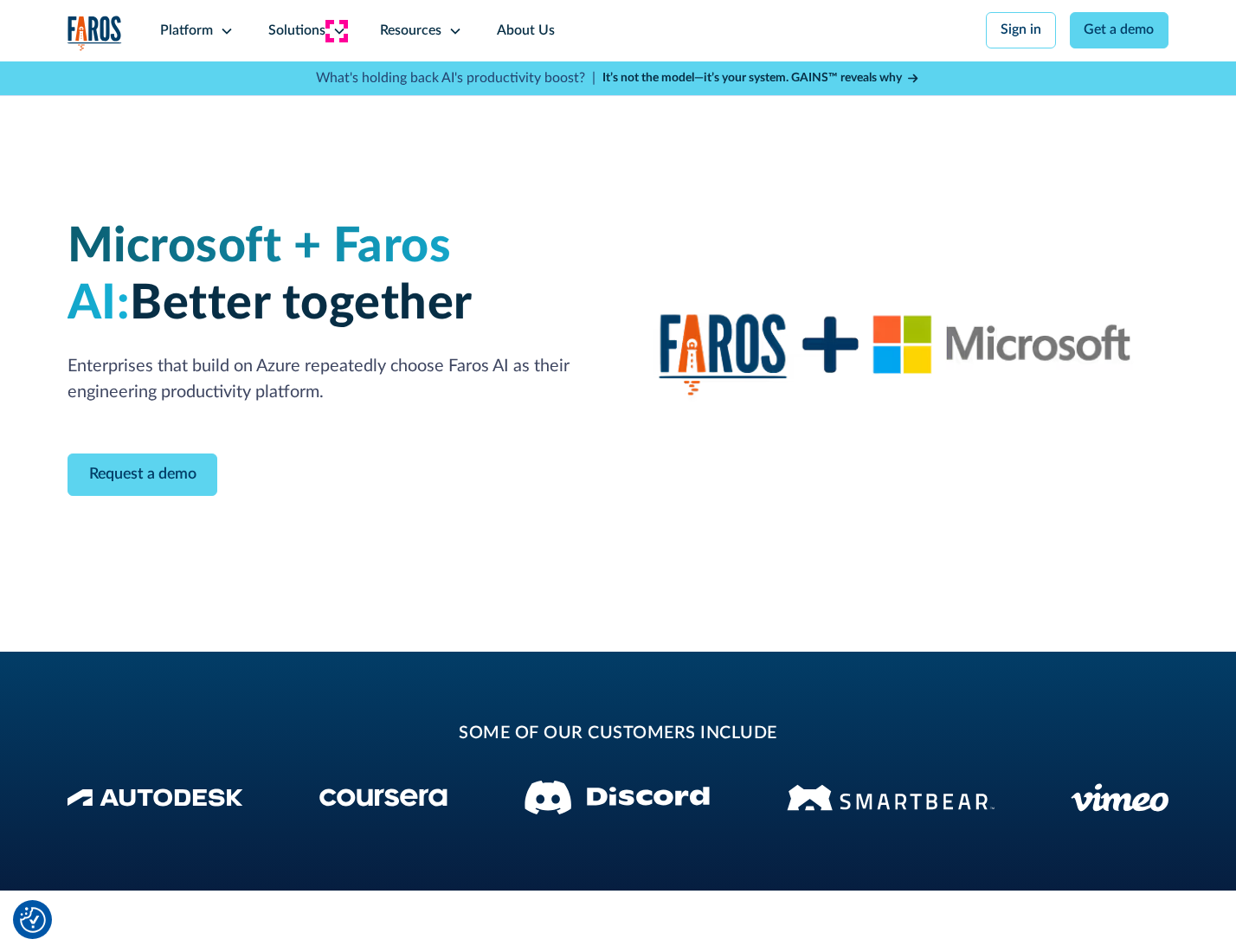
click at [336, 31] on icon at bounding box center [339, 31] width 14 height 14
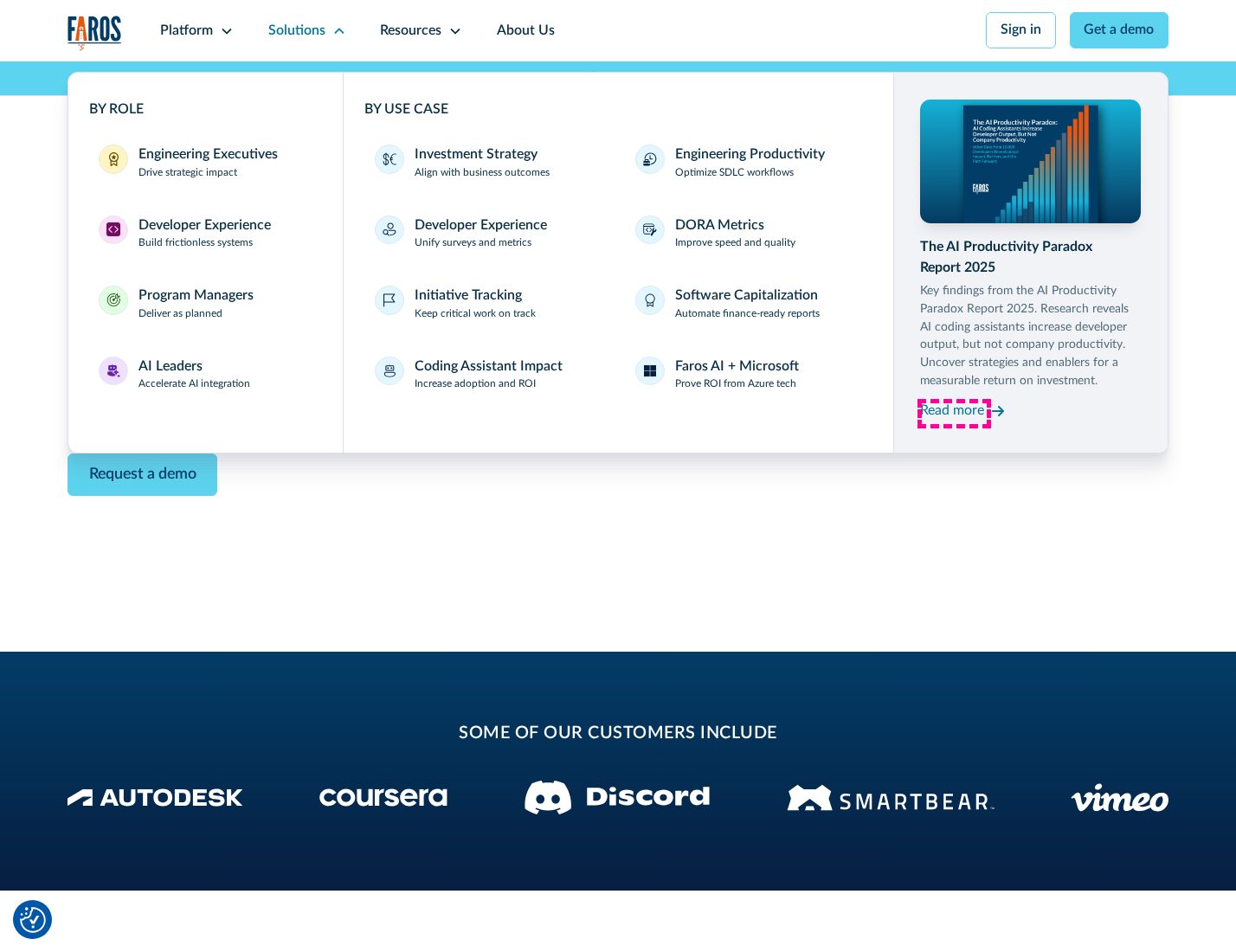
click at [954, 414] on div "Read more" at bounding box center [952, 411] width 64 height 21
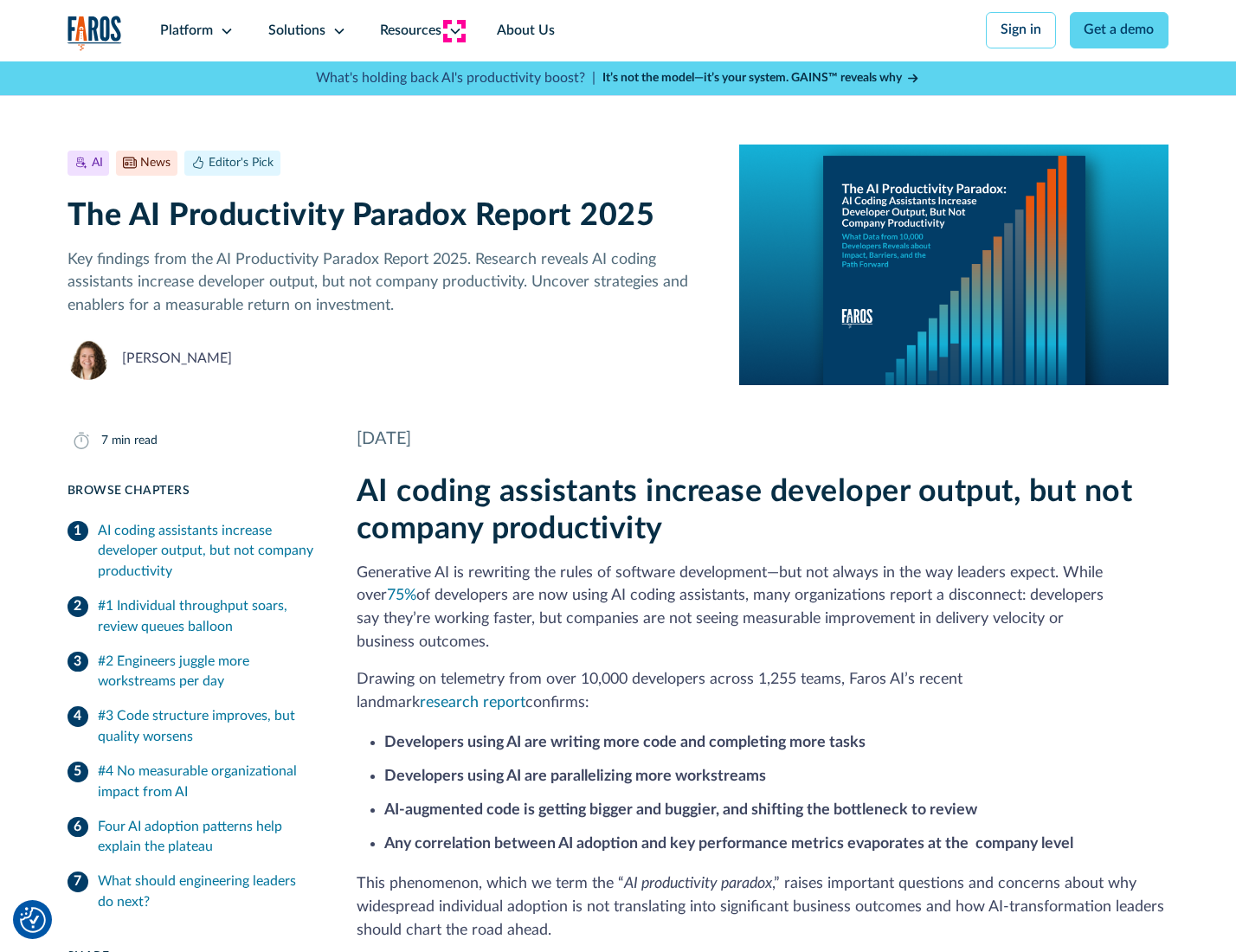
click at [454, 31] on icon at bounding box center [454, 31] width 14 height 14
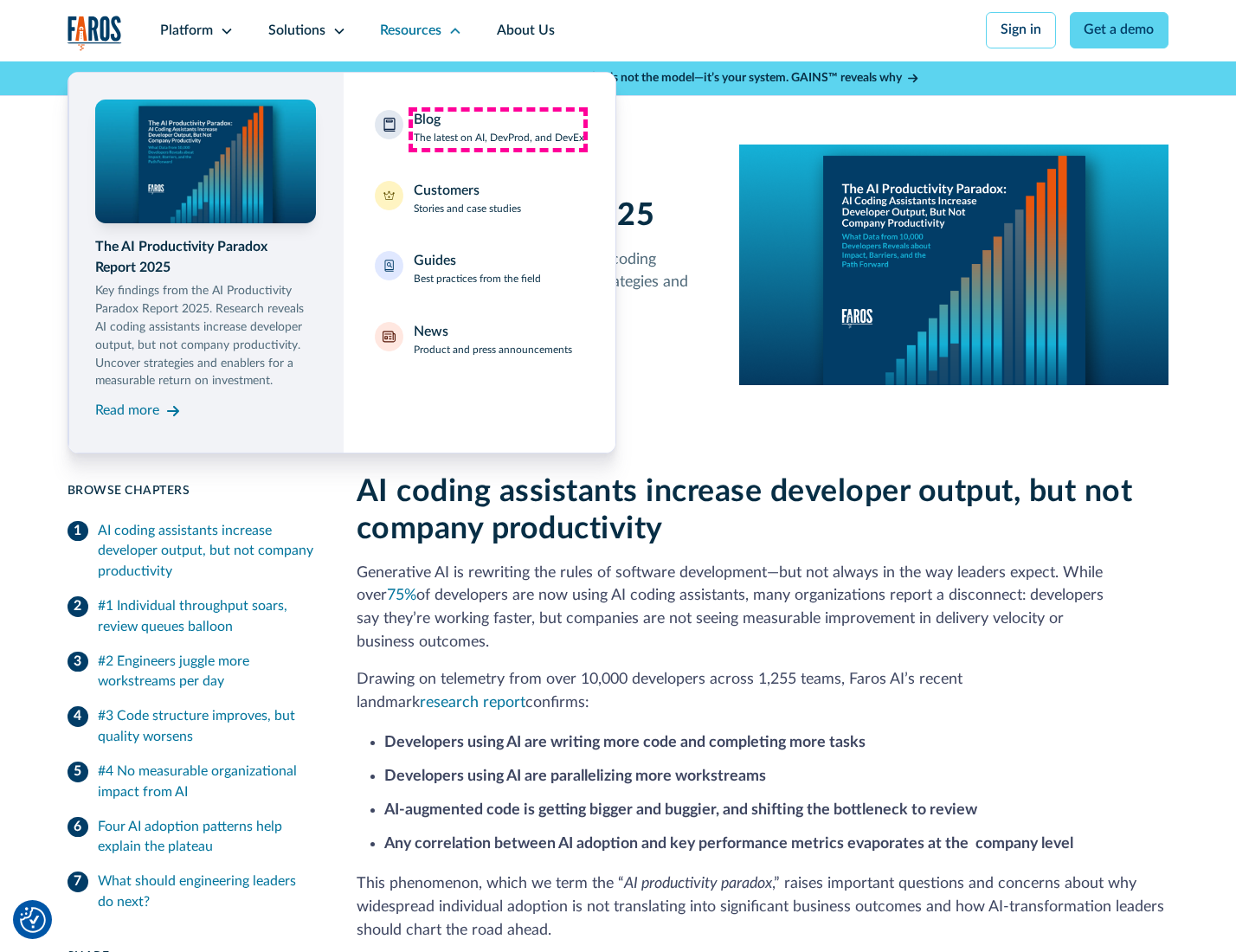
click at [498, 129] on div "Blog The latest on AI, DevProd, and DevEx" at bounding box center [499, 128] width 171 height 36
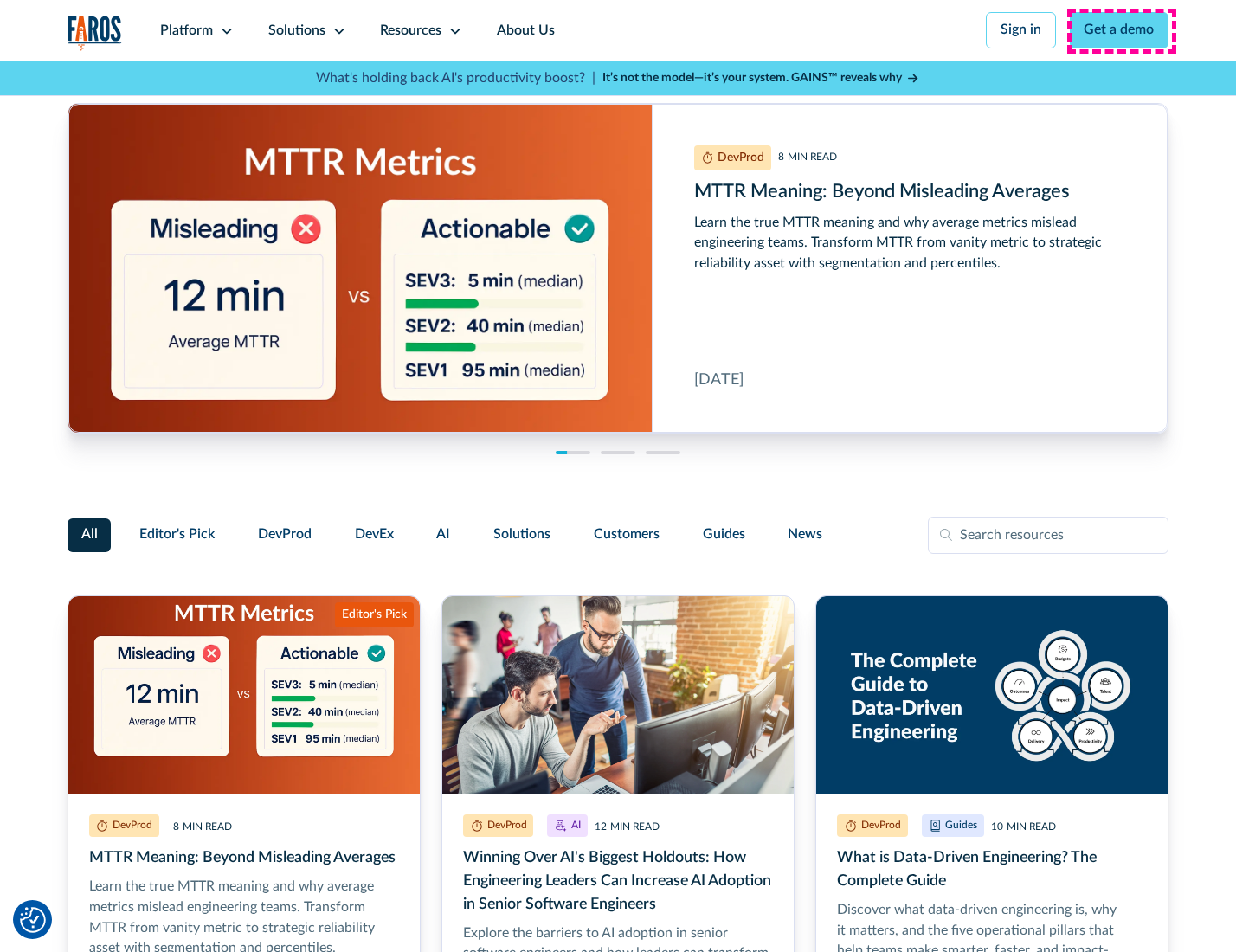
click at [1121, 31] on link "Get a demo" at bounding box center [1119, 30] width 99 height 36
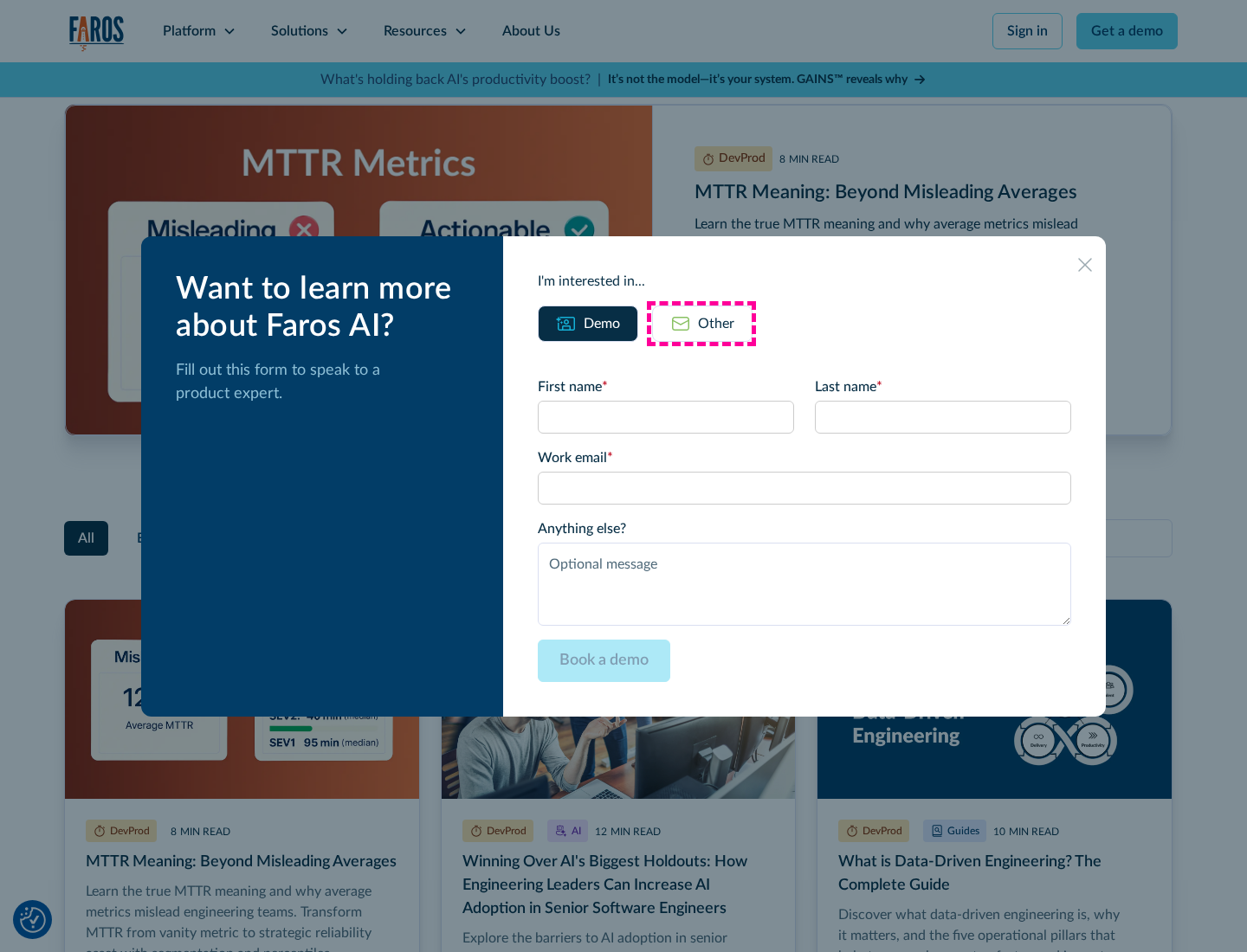
click at [701, 322] on div "Other" at bounding box center [716, 323] width 36 height 21
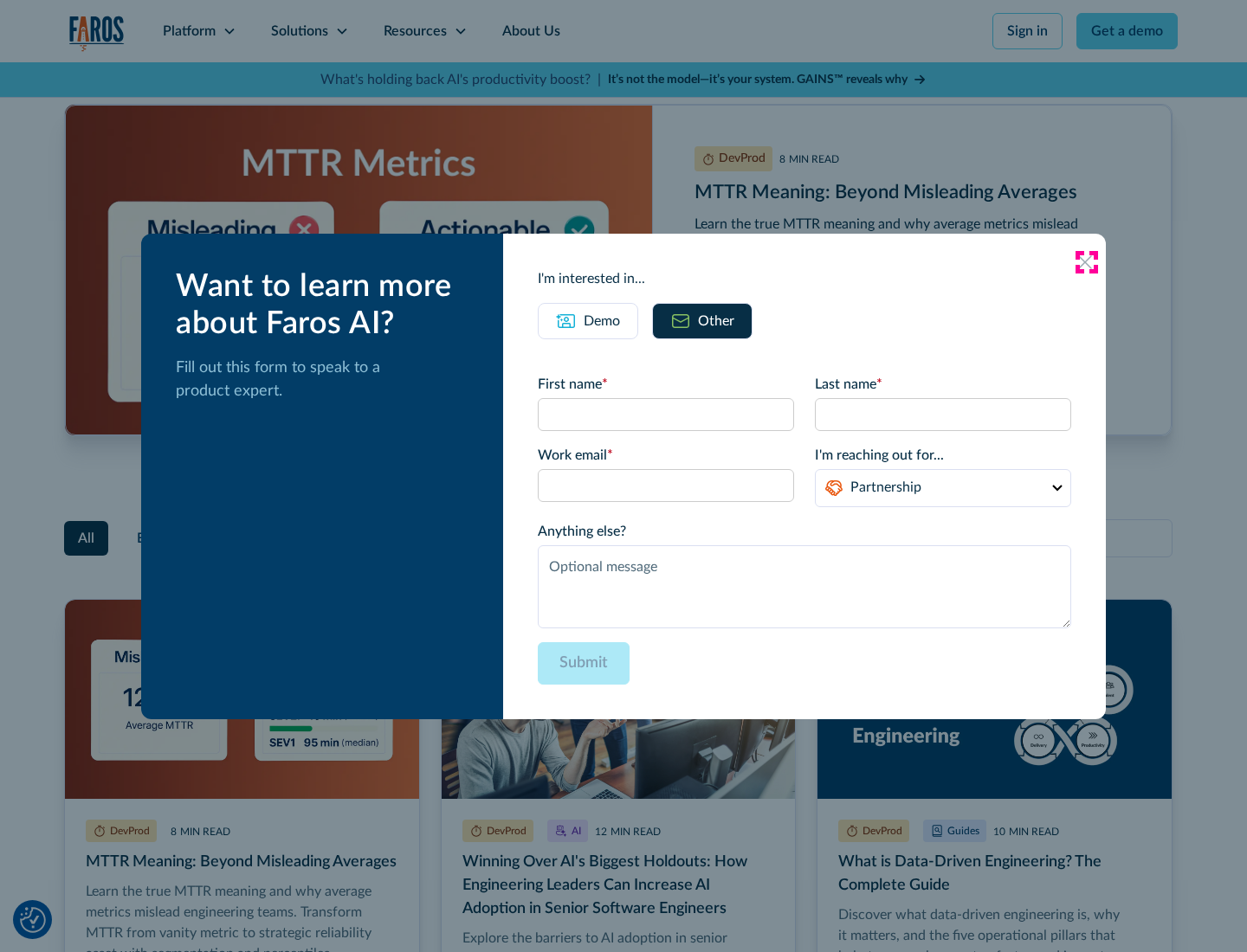
click at [1086, 261] on icon at bounding box center [1084, 262] width 14 height 14
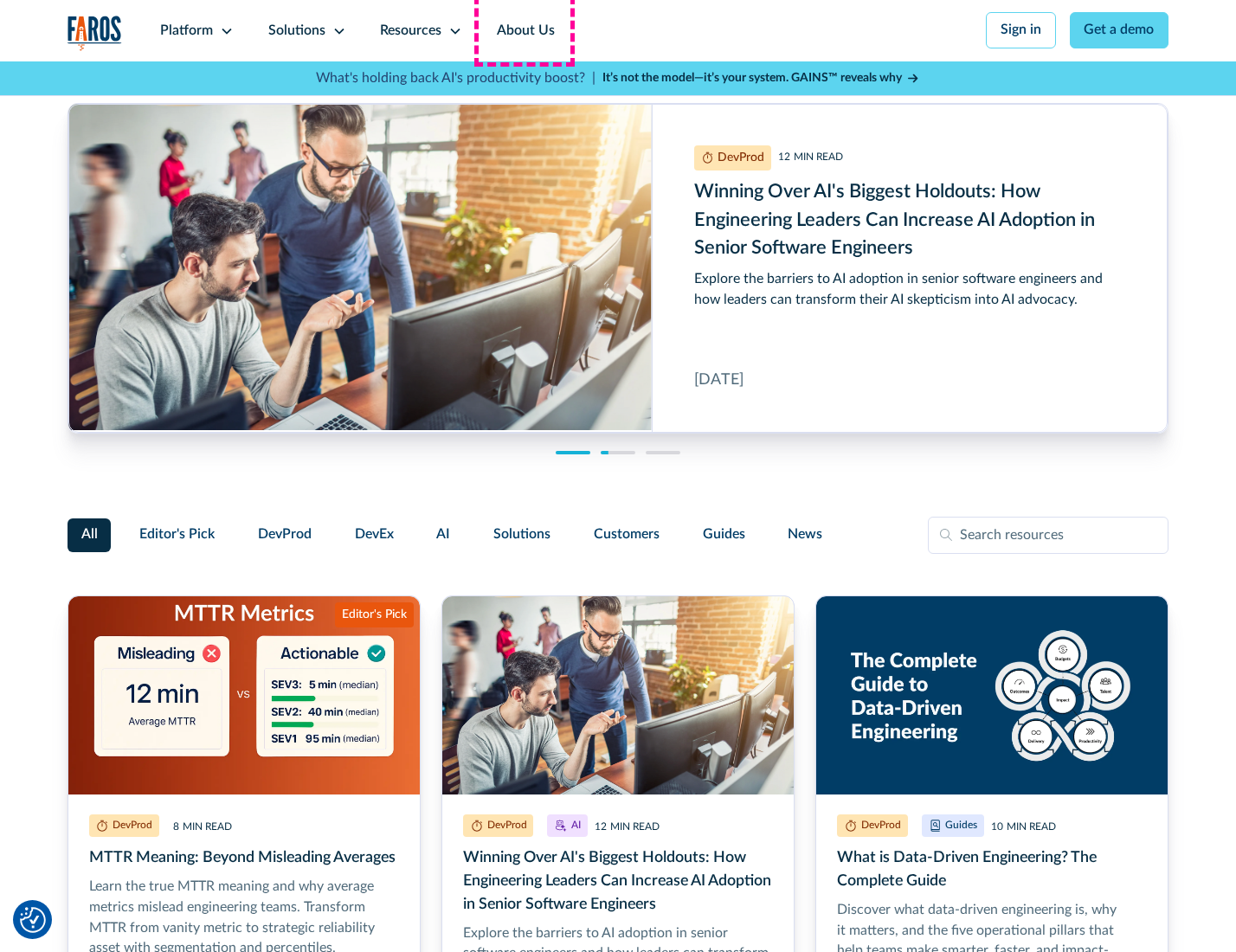
click at [524, 31] on link "About Us" at bounding box center [526, 31] width 93 height 61
